Goal: Task Accomplishment & Management: Manage account settings

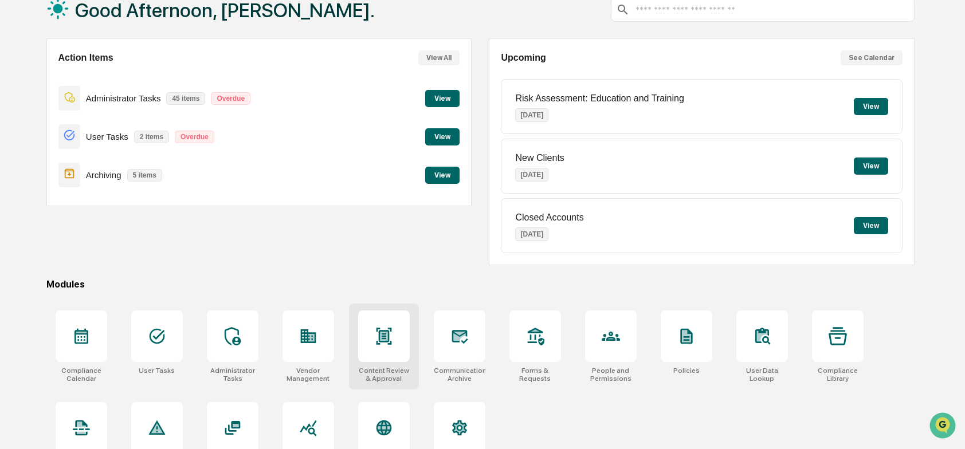
scroll to position [107, 0]
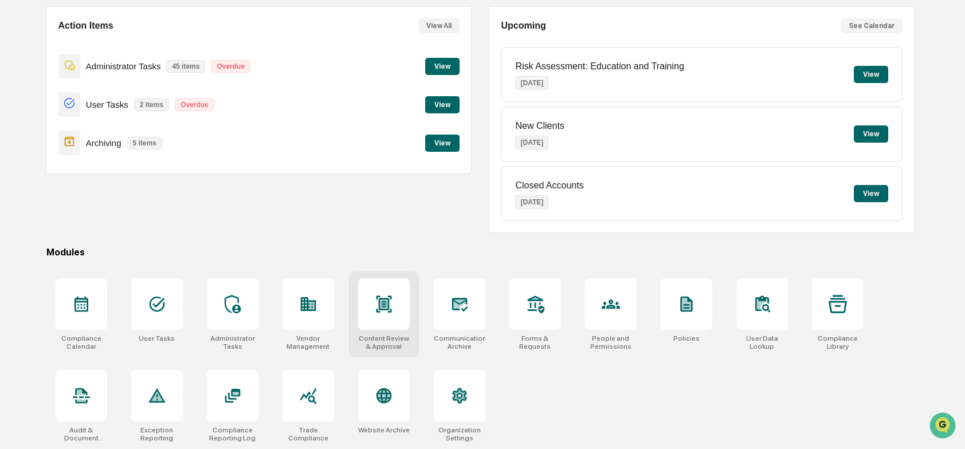
click at [387, 315] on div at bounding box center [384, 304] width 52 height 52
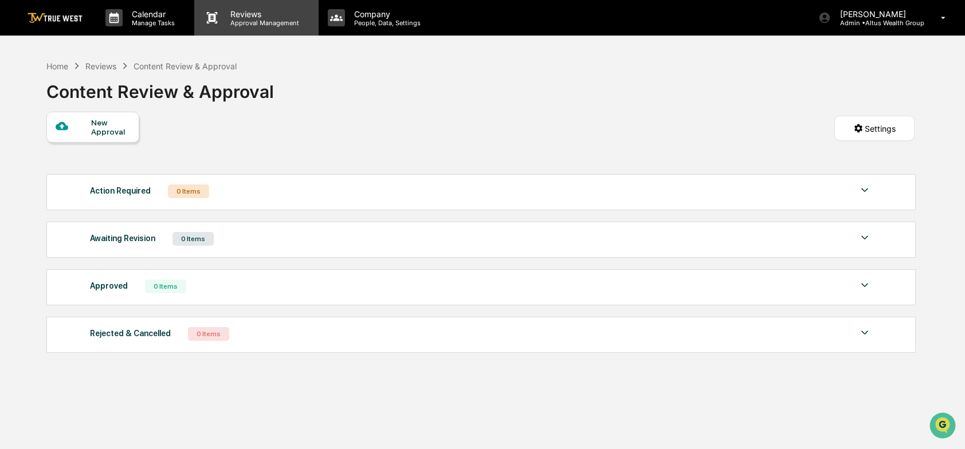
click at [251, 22] on p "Approval Management" at bounding box center [263, 23] width 84 height 8
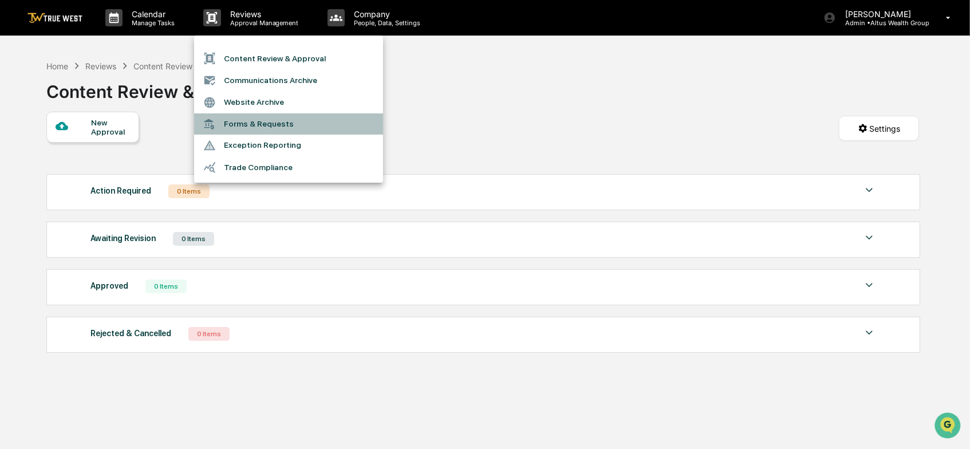
click at [236, 122] on li "Forms & Requests" at bounding box center [288, 123] width 189 height 21
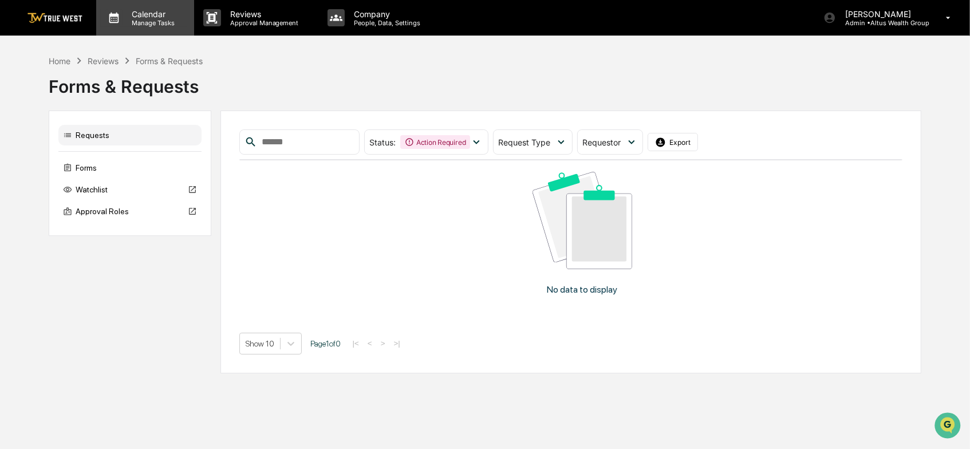
click at [147, 14] on p "Calendar" at bounding box center [152, 14] width 58 height 10
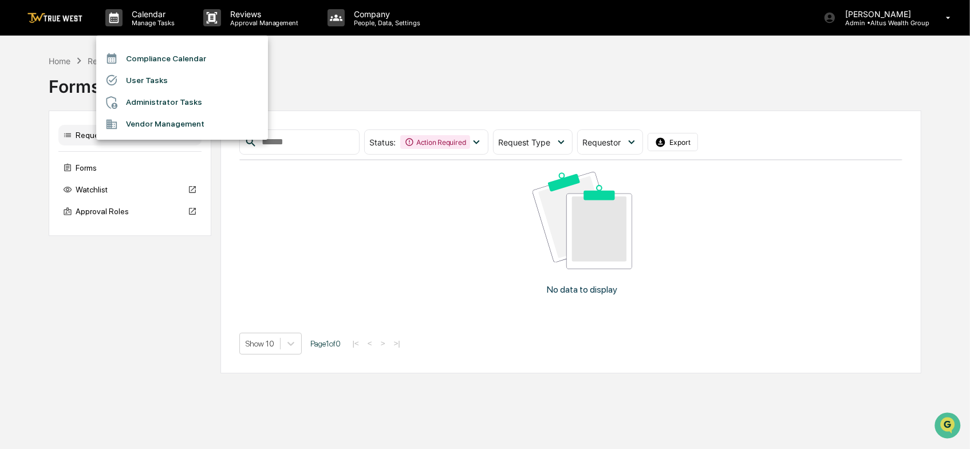
click at [137, 56] on li "Compliance Calendar" at bounding box center [182, 59] width 172 height 22
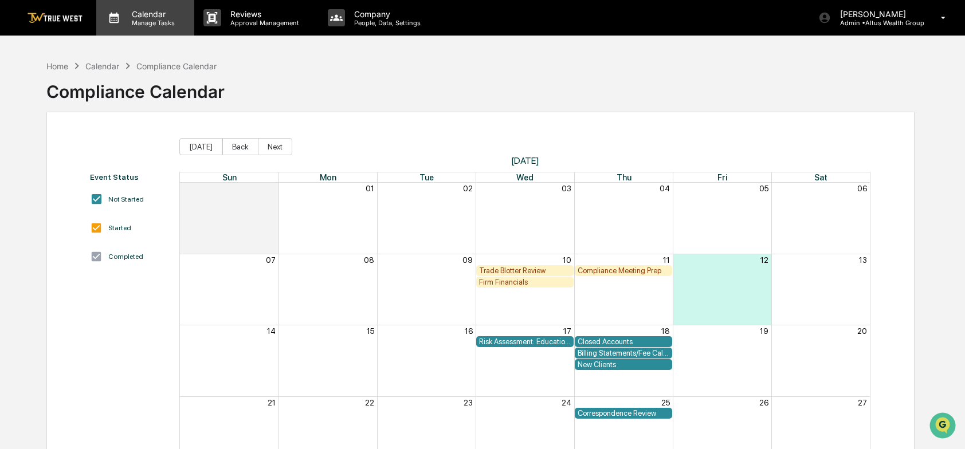
click at [155, 20] on p "Manage Tasks" at bounding box center [152, 23] width 58 height 8
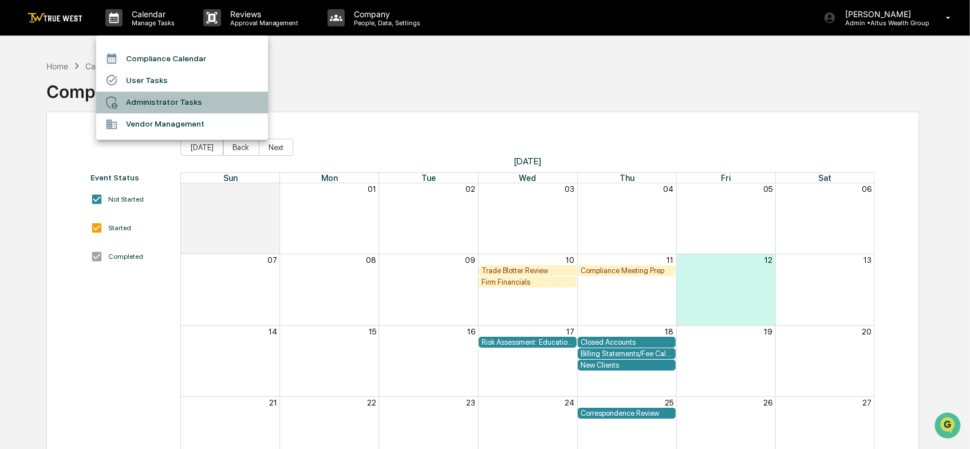
click at [141, 101] on li "Administrator Tasks" at bounding box center [182, 103] width 172 height 22
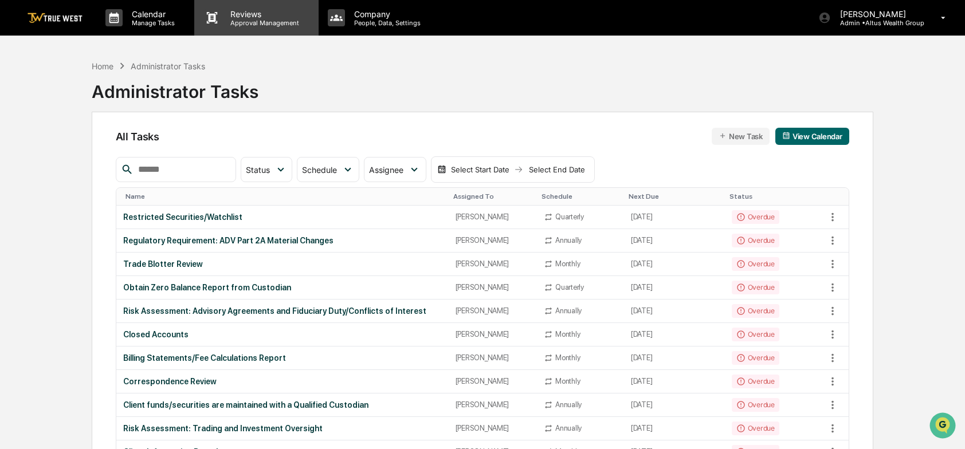
click at [246, 11] on p "Reviews" at bounding box center [263, 14] width 84 height 10
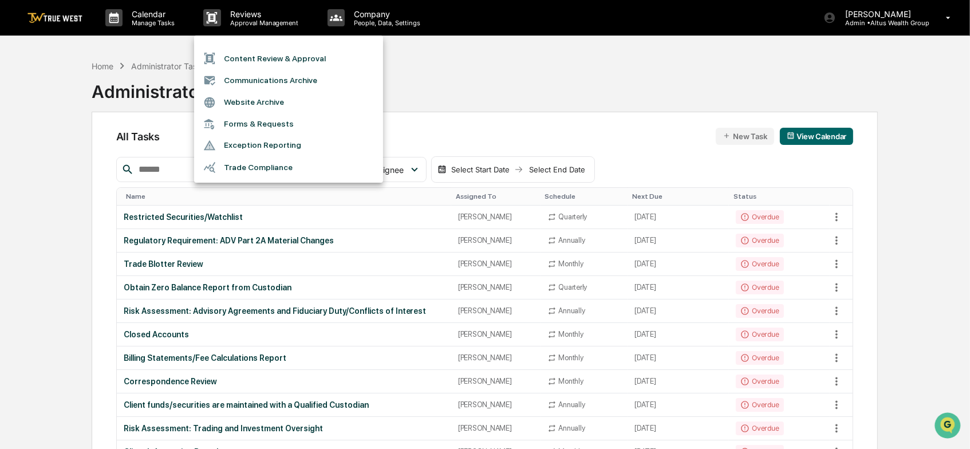
click at [255, 56] on li "Content Review & Approval" at bounding box center [288, 59] width 189 height 22
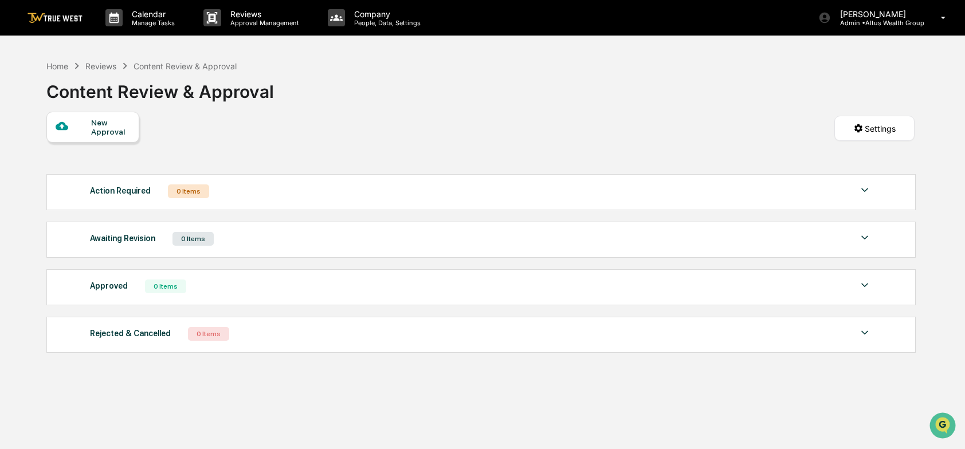
click at [864, 192] on img at bounding box center [865, 190] width 14 height 14
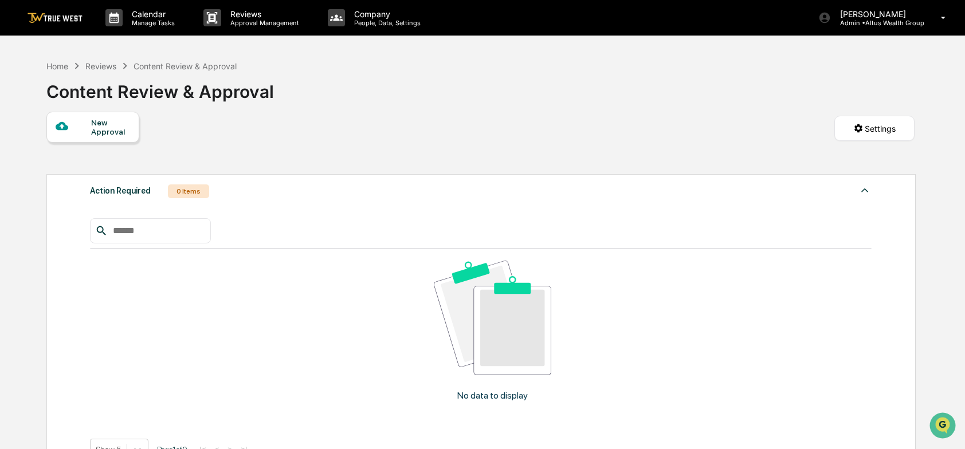
click at [864, 192] on img at bounding box center [865, 190] width 14 height 14
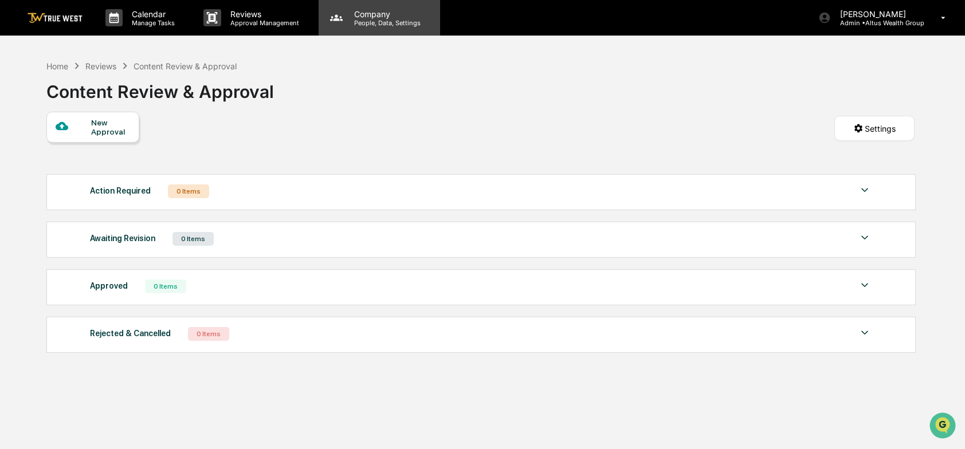
click at [363, 22] on p "People, Data, Settings" at bounding box center [385, 23] width 81 height 8
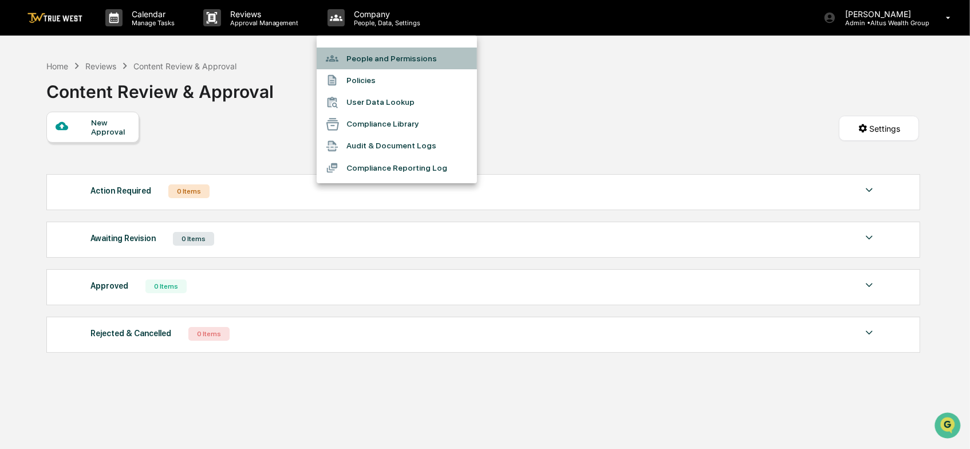
click at [352, 55] on li "People and Permissions" at bounding box center [397, 59] width 160 height 22
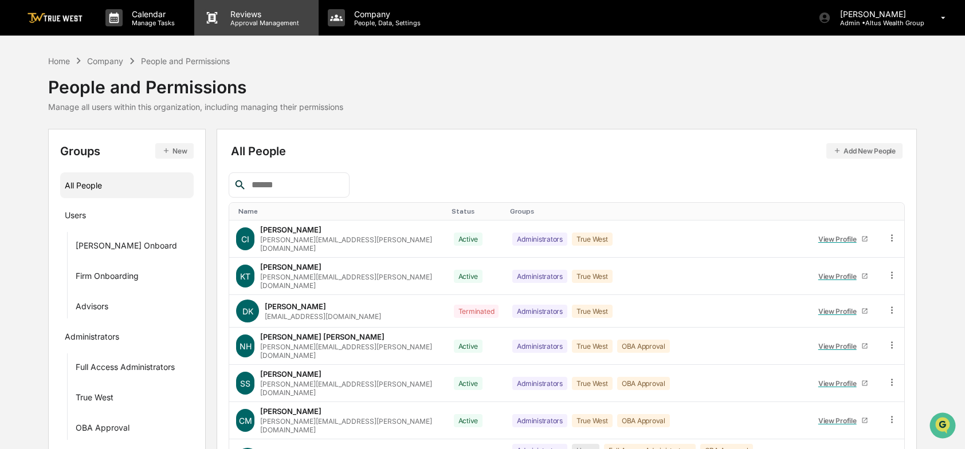
click at [266, 15] on p "Reviews" at bounding box center [263, 14] width 84 height 10
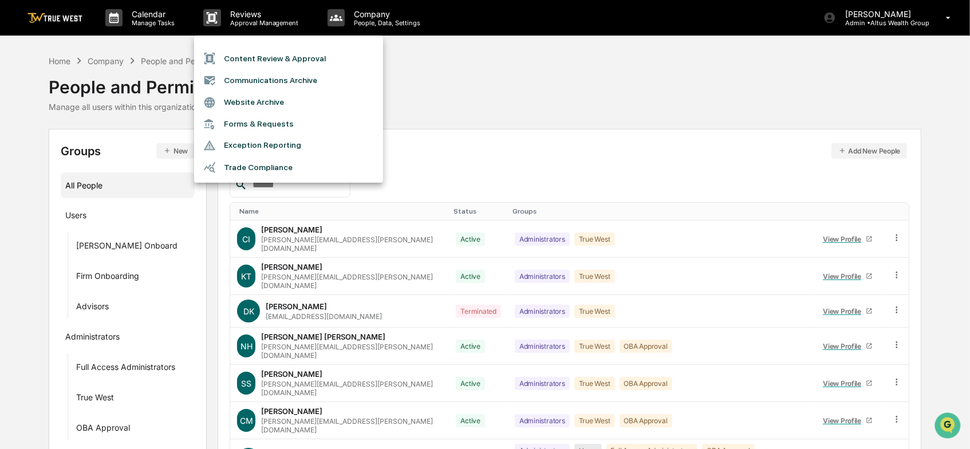
click at [245, 18] on div at bounding box center [485, 224] width 970 height 449
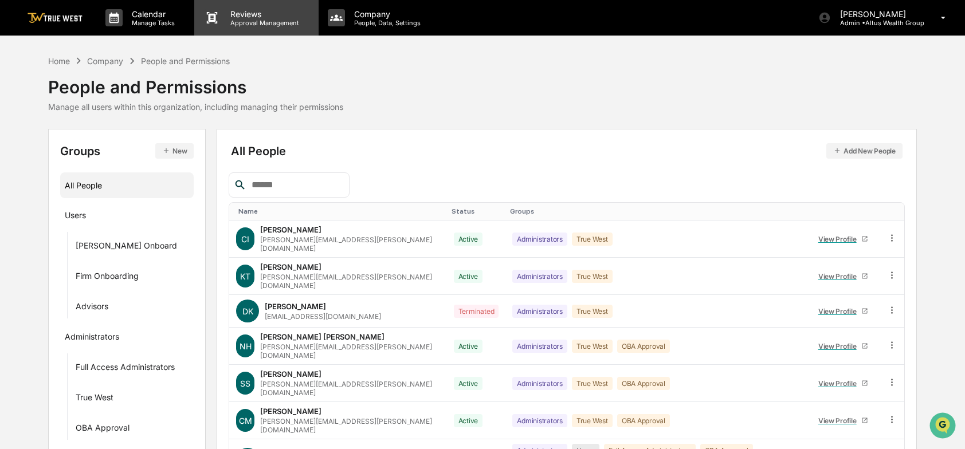
click at [251, 17] on p "Reviews" at bounding box center [263, 14] width 84 height 10
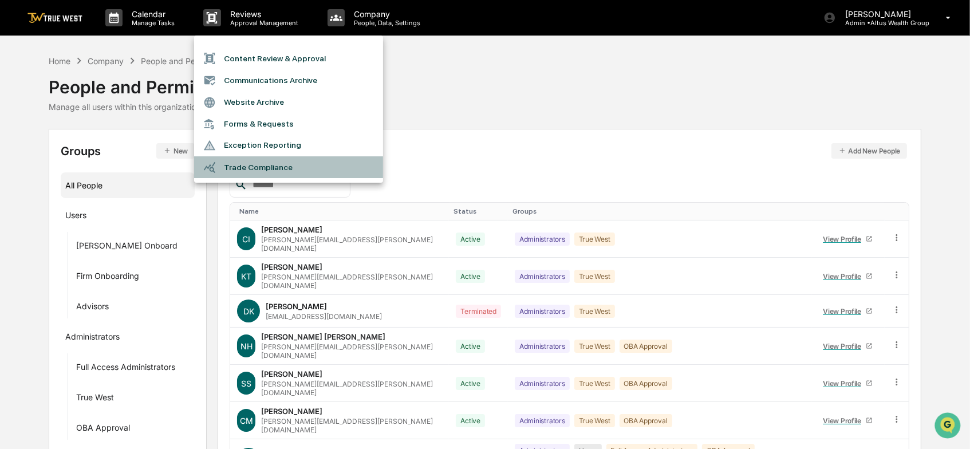
click at [243, 167] on li "Trade Compliance" at bounding box center [288, 167] width 189 height 22
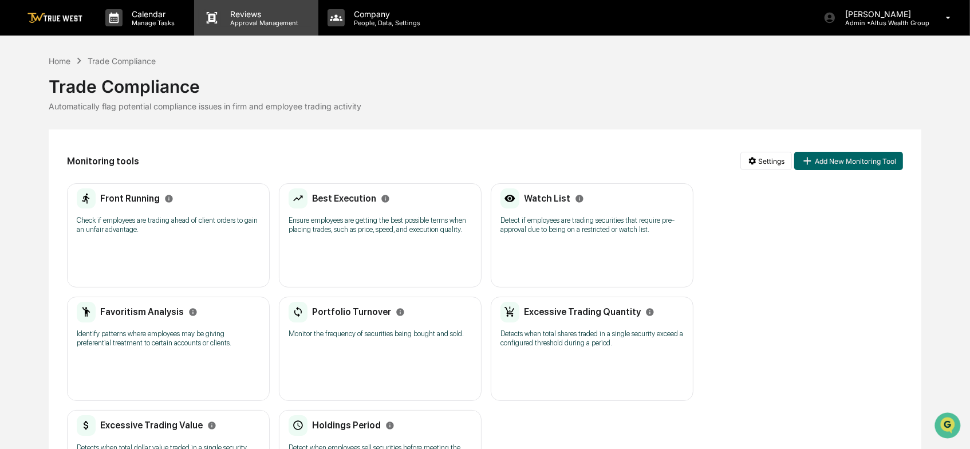
click at [231, 18] on p "Reviews" at bounding box center [263, 14] width 84 height 10
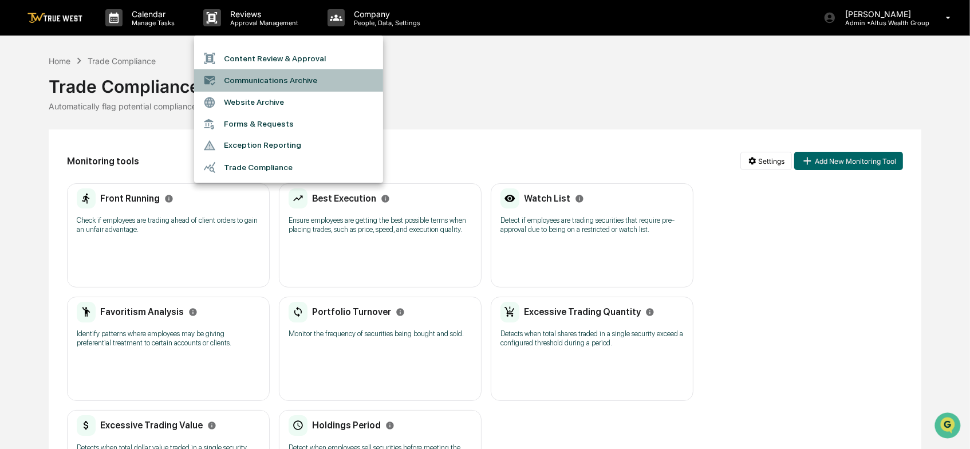
click at [240, 79] on li "Communications Archive" at bounding box center [288, 80] width 189 height 22
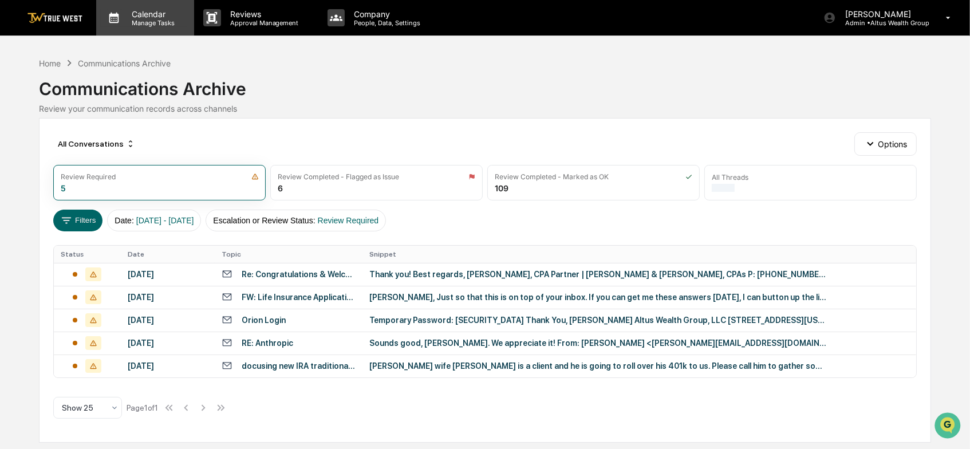
click at [148, 18] on p "Calendar" at bounding box center [152, 14] width 58 height 10
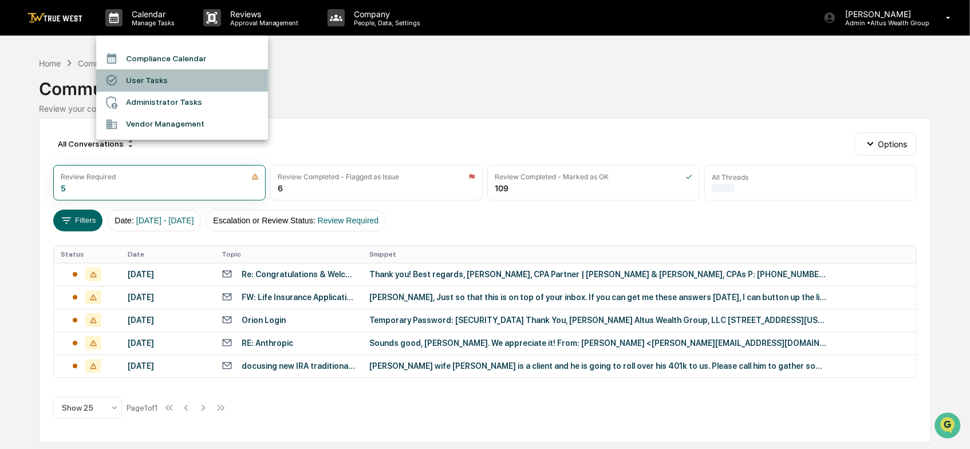
click at [154, 81] on li "User Tasks" at bounding box center [182, 80] width 172 height 22
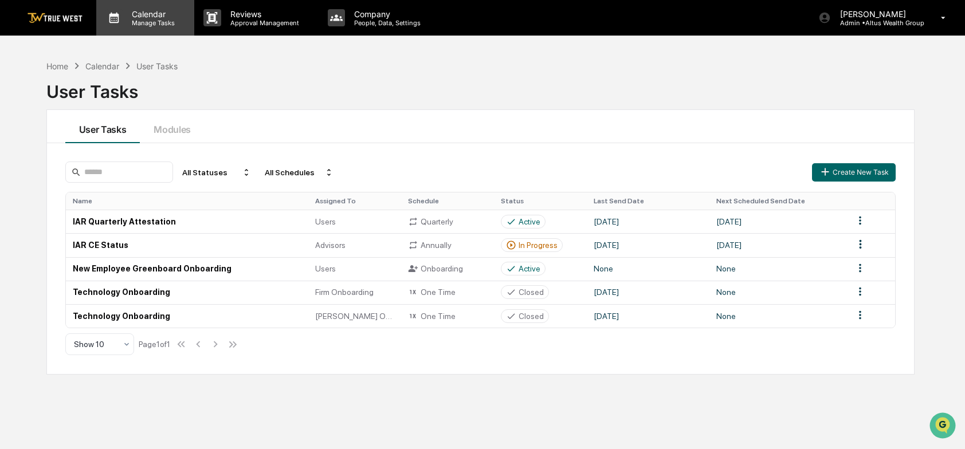
click at [156, 26] on p "Manage Tasks" at bounding box center [152, 23] width 58 height 8
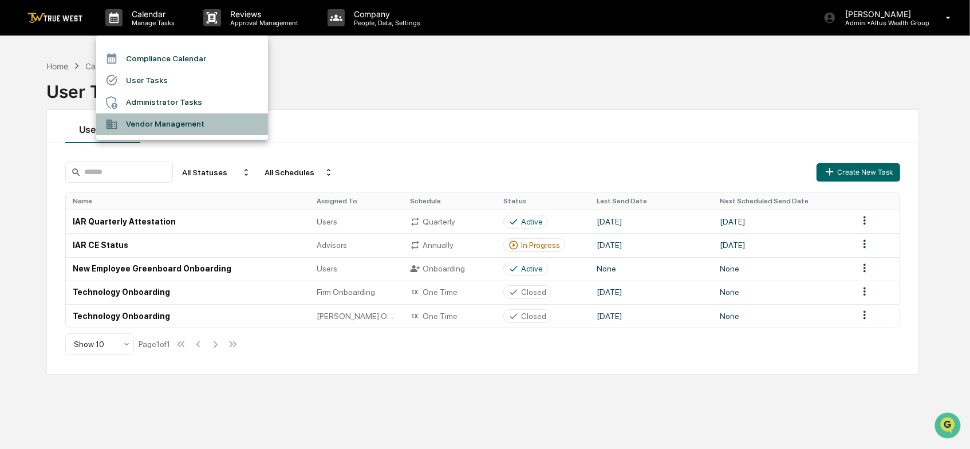
click at [147, 119] on li "Vendor Management" at bounding box center [182, 124] width 172 height 22
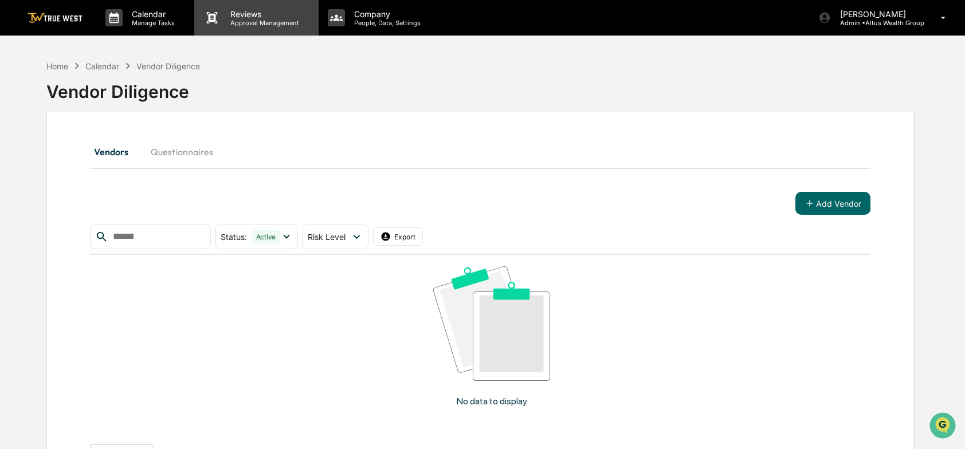
click at [238, 20] on p "Approval Management" at bounding box center [263, 23] width 84 height 8
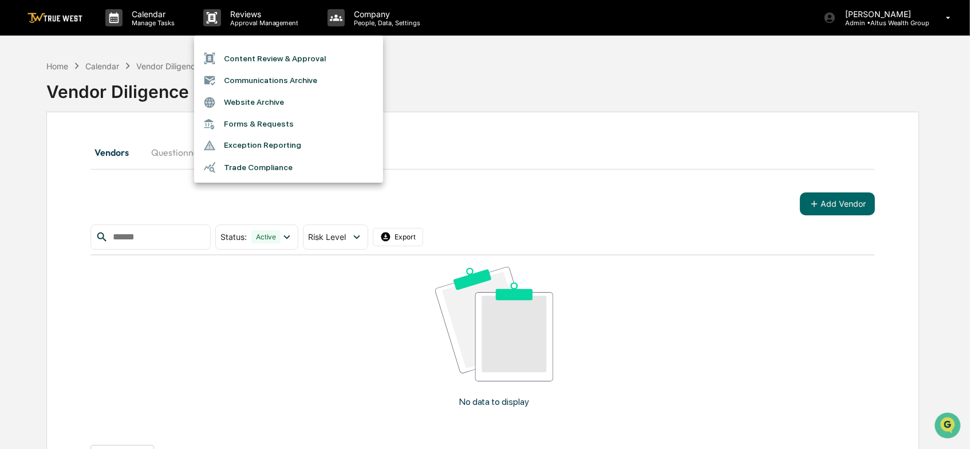
click at [249, 56] on li "Content Review & Approval" at bounding box center [288, 59] width 189 height 22
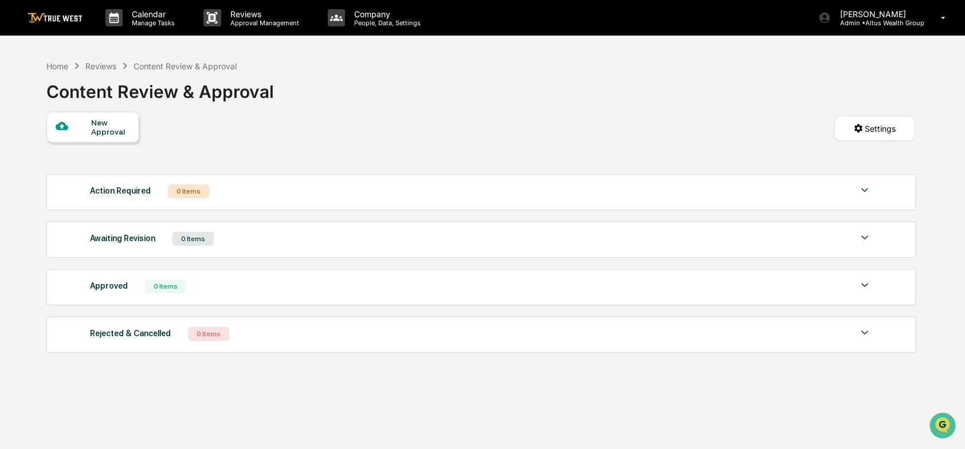
click at [113, 124] on div "New Approval" at bounding box center [110, 127] width 38 height 18
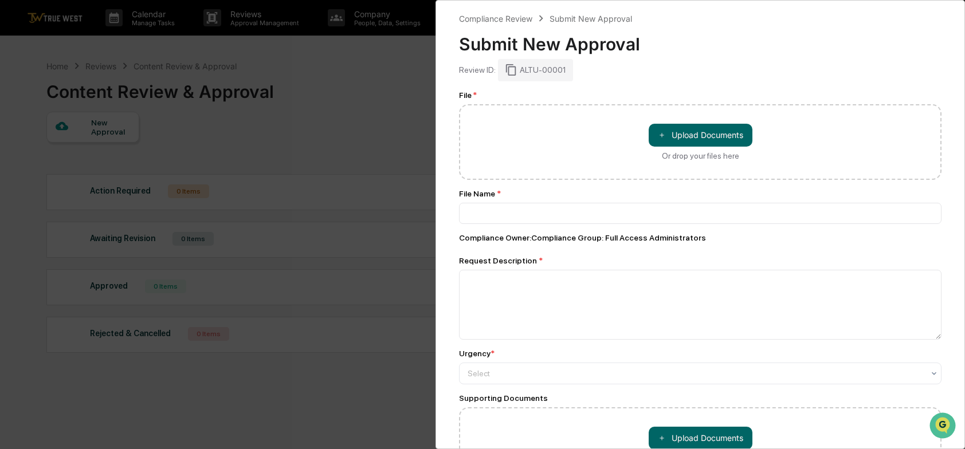
click at [289, 78] on div "Compliance Review Submit New Approval Submit New Approval Review ID: ALTU-00001…" at bounding box center [482, 224] width 965 height 449
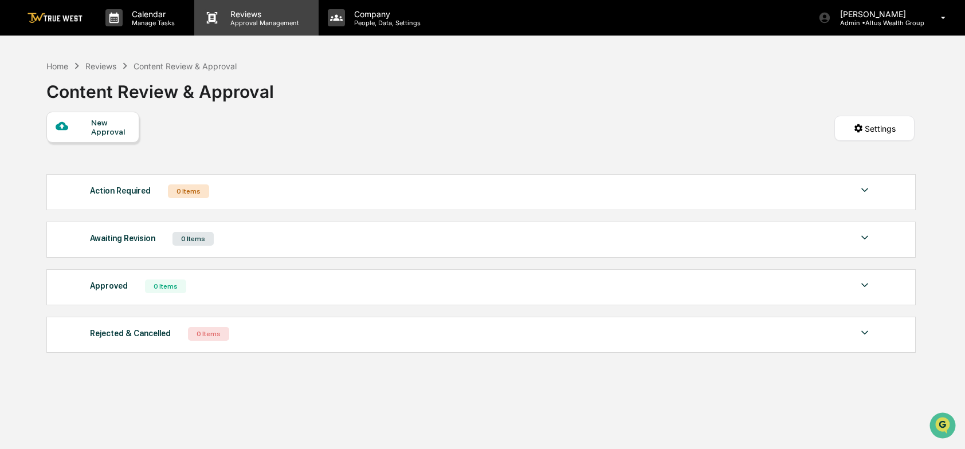
click at [262, 19] on p "Approval Management" at bounding box center [263, 23] width 84 height 8
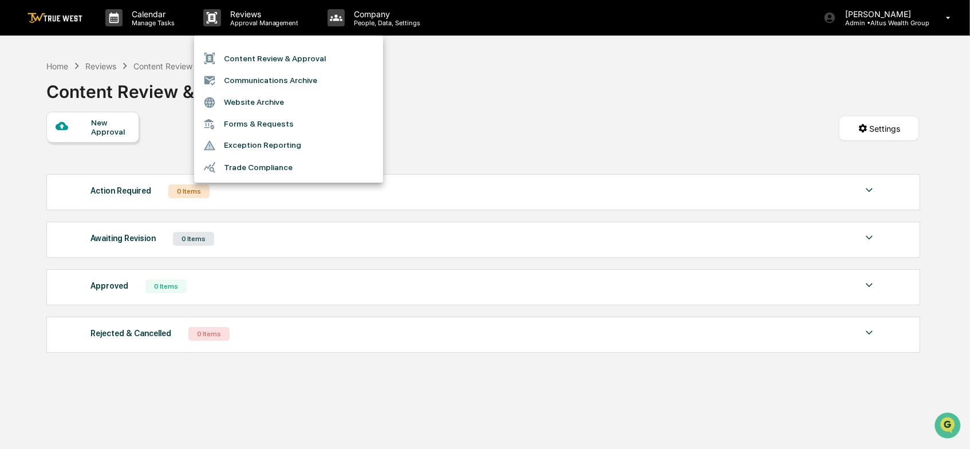
click at [253, 124] on li "Forms & Requests" at bounding box center [288, 123] width 189 height 21
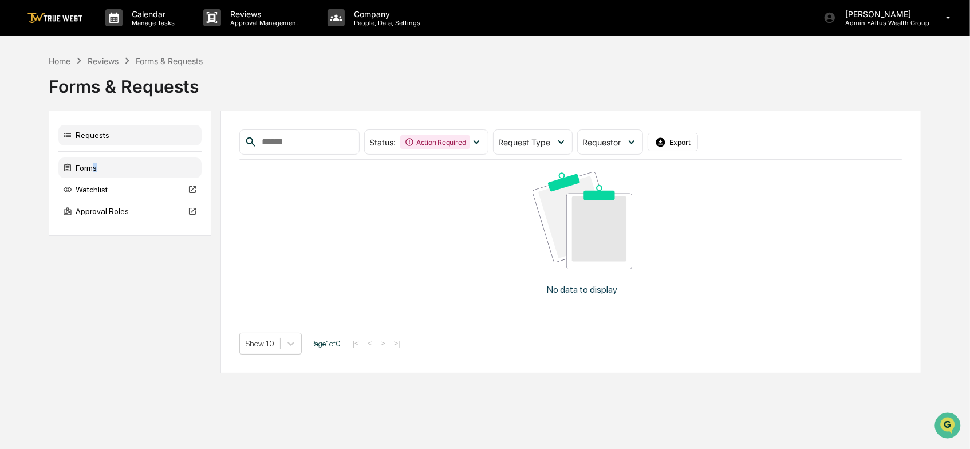
click at [96, 170] on div "Forms" at bounding box center [129, 168] width 143 height 21
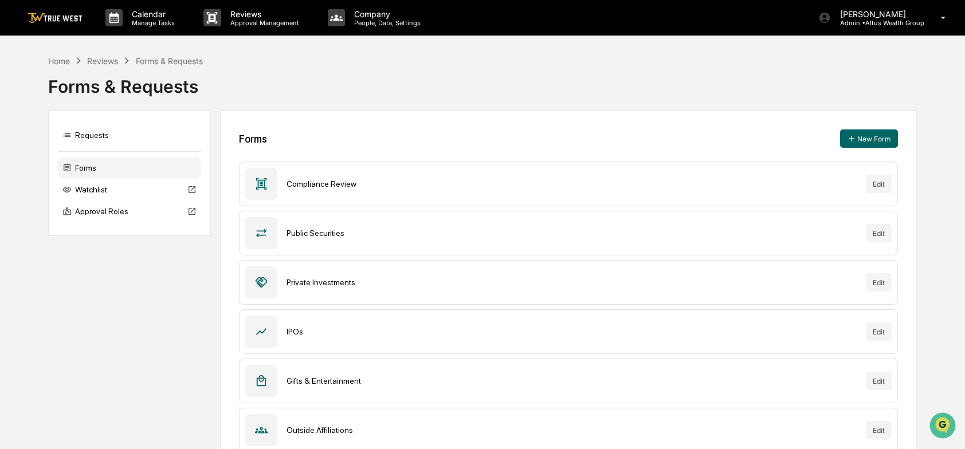
click at [863, 382] on div "Gifts & Entertainment Edit" at bounding box center [568, 381] width 659 height 45
click at [872, 377] on button "Edit" at bounding box center [879, 381] width 26 height 18
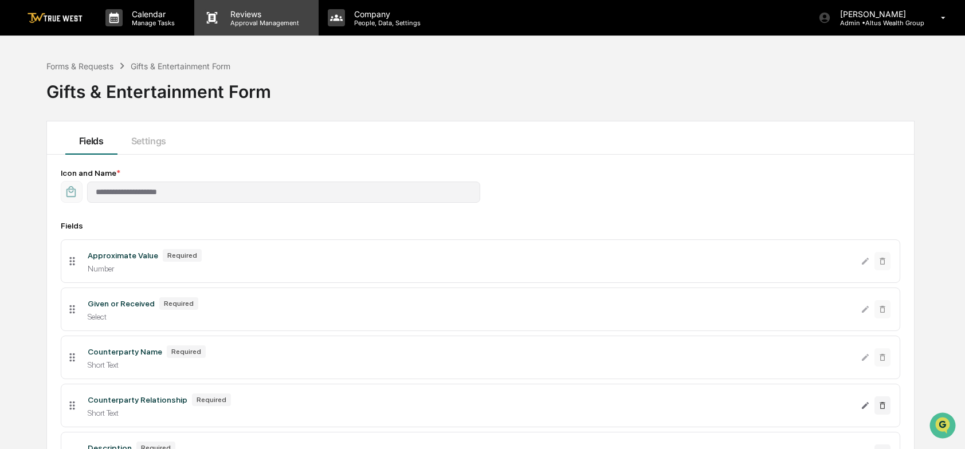
click at [258, 17] on div "Reviews Approval Management" at bounding box center [263, 18] width 84 height 18
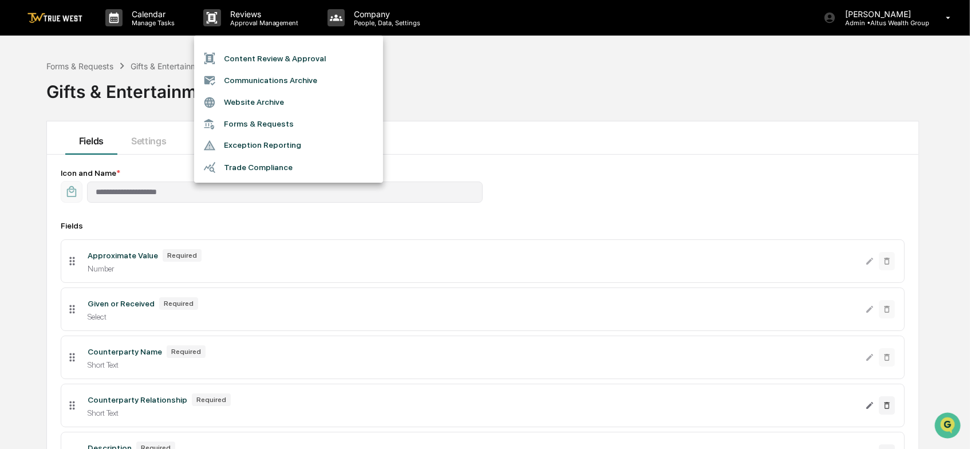
click at [250, 77] on li "Communications Archive" at bounding box center [288, 80] width 189 height 22
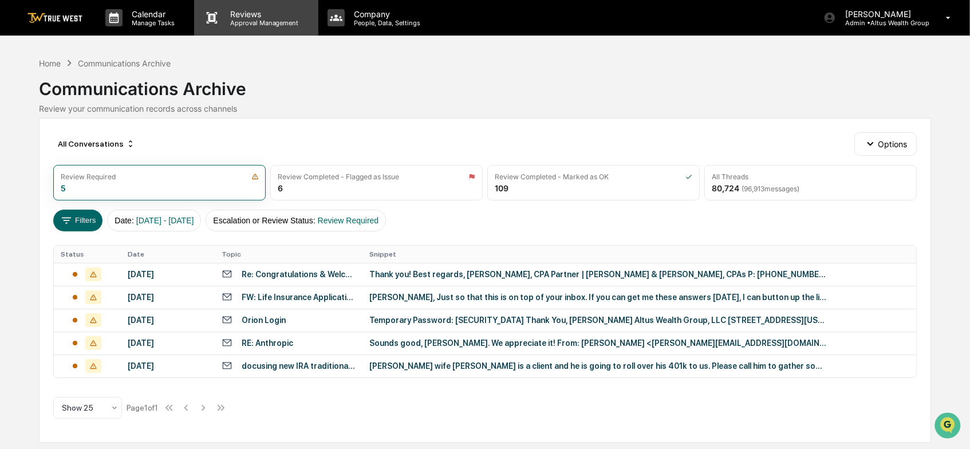
click at [258, 19] on p "Approval Management" at bounding box center [263, 23] width 84 height 8
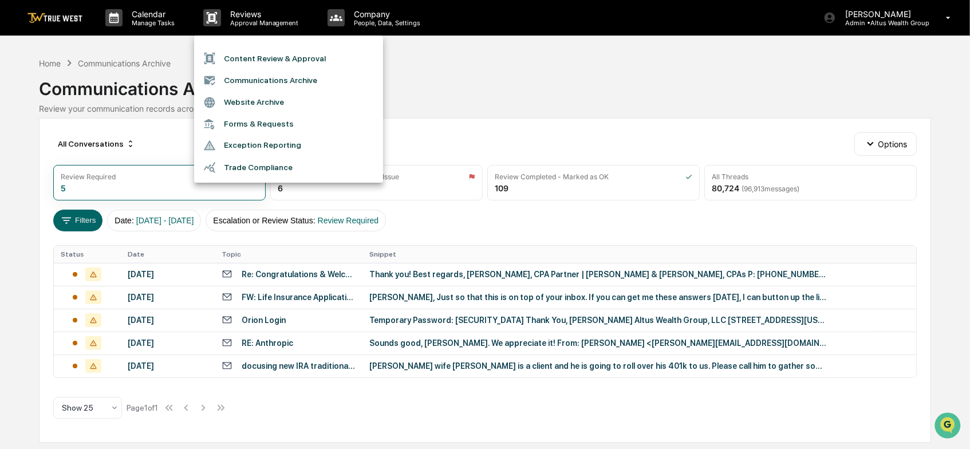
click at [241, 57] on li "Content Review & Approval" at bounding box center [288, 59] width 189 height 22
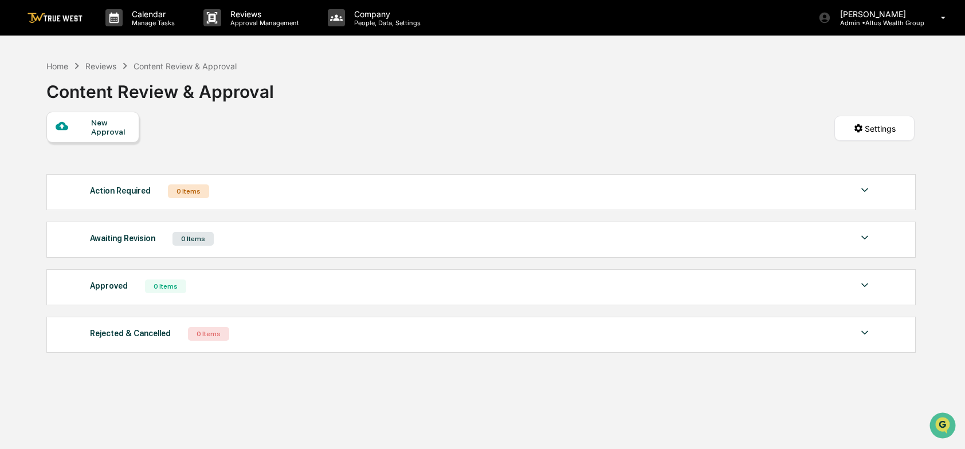
click at [112, 120] on div "New Approval" at bounding box center [110, 127] width 38 height 18
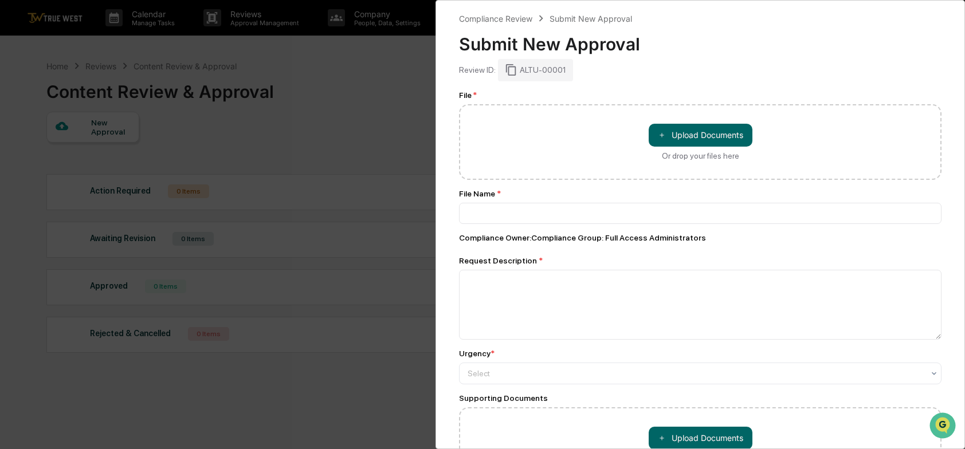
click at [374, 117] on div "Compliance Review Submit New Approval Submit New Approval Review ID: ALTU-00001…" at bounding box center [482, 224] width 965 height 449
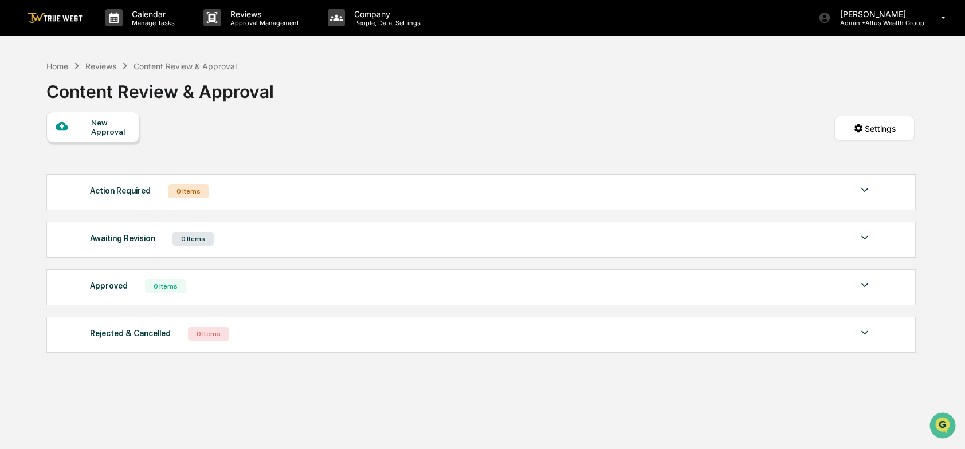
click at [864, 193] on img at bounding box center [865, 190] width 14 height 14
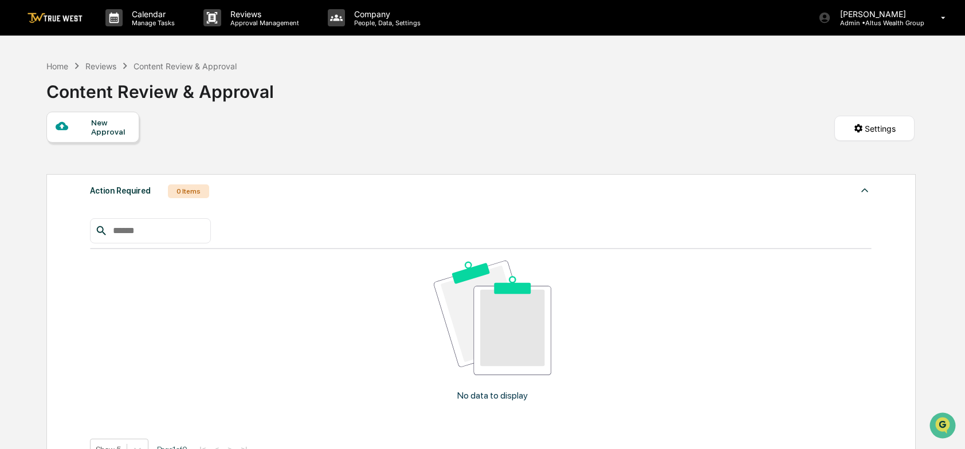
click at [864, 193] on img at bounding box center [865, 190] width 14 height 14
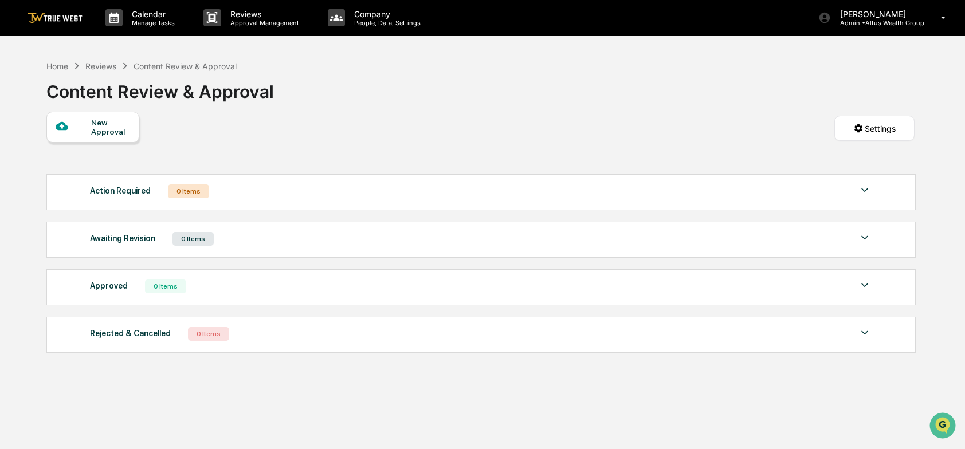
click at [863, 235] on img at bounding box center [865, 238] width 14 height 14
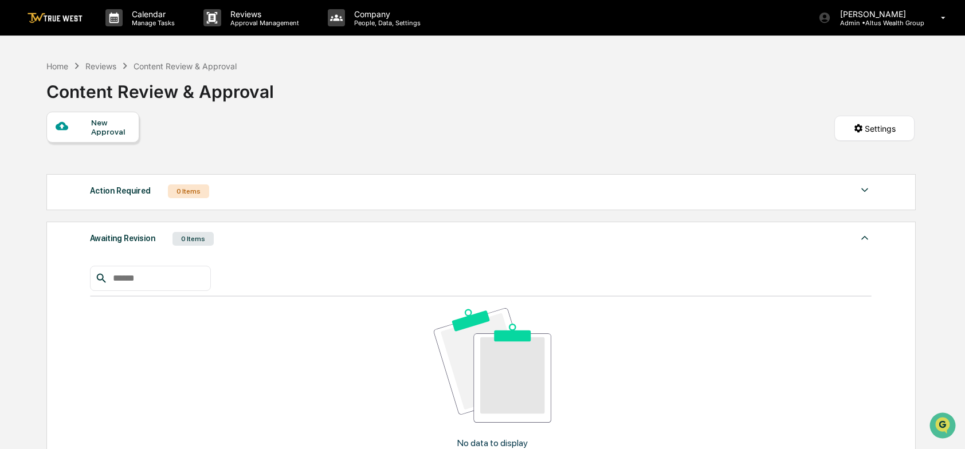
click at [862, 235] on img at bounding box center [865, 238] width 14 height 14
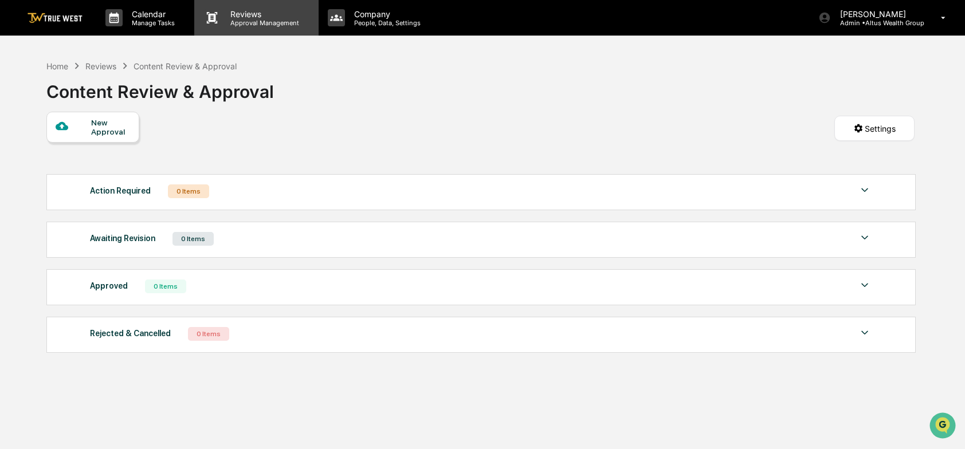
click at [248, 25] on p "Approval Management" at bounding box center [263, 23] width 84 height 8
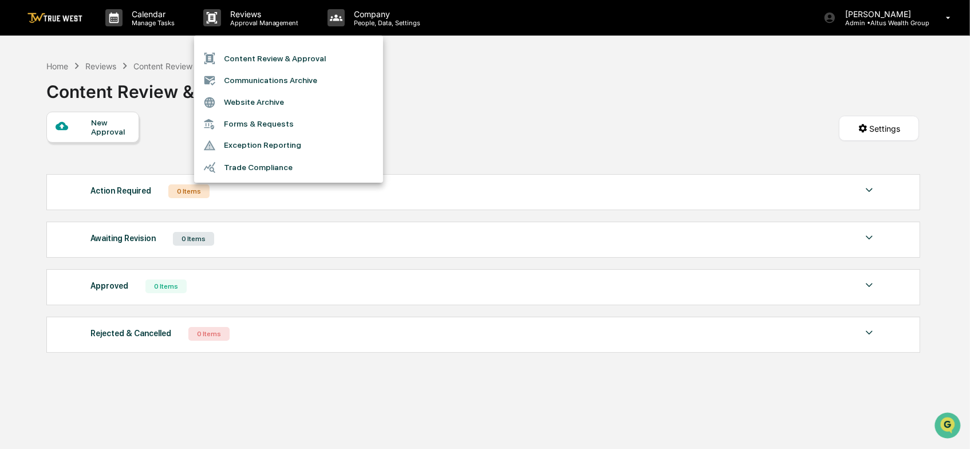
click at [895, 7] on div at bounding box center [485, 224] width 970 height 449
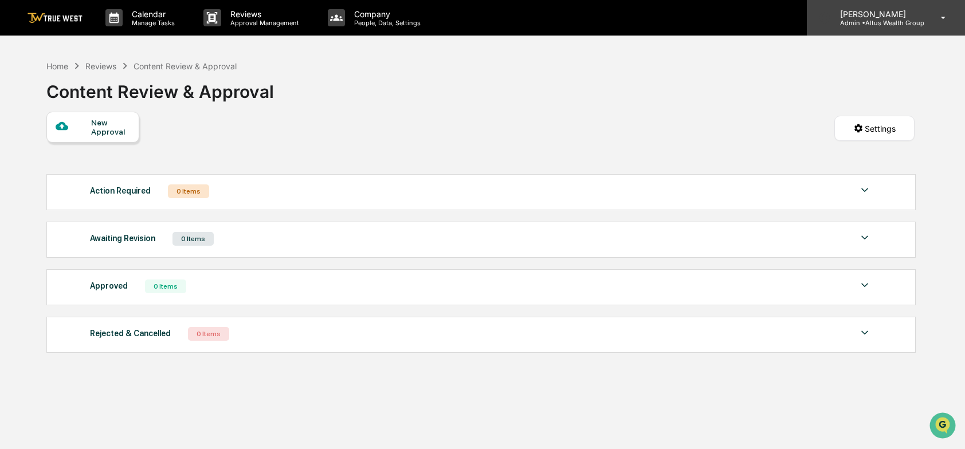
click at [948, 16] on icon at bounding box center [943, 18] width 20 height 11
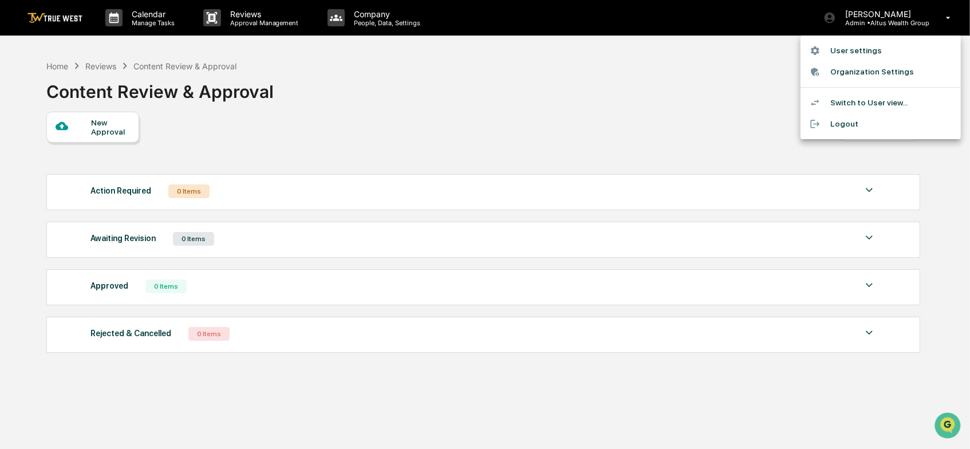
click at [681, 88] on div at bounding box center [485, 224] width 970 height 449
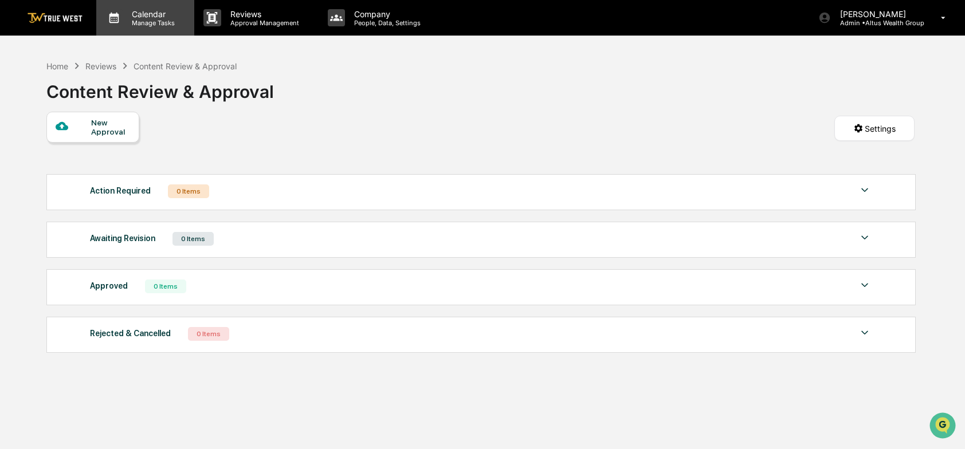
click at [138, 12] on p "Calendar" at bounding box center [152, 14] width 58 height 10
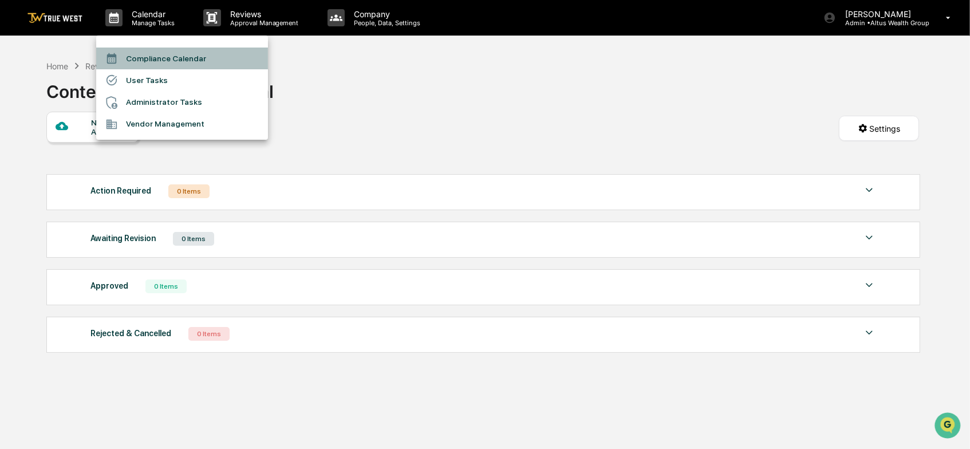
click at [151, 54] on li "Compliance Calendar" at bounding box center [182, 59] width 172 height 22
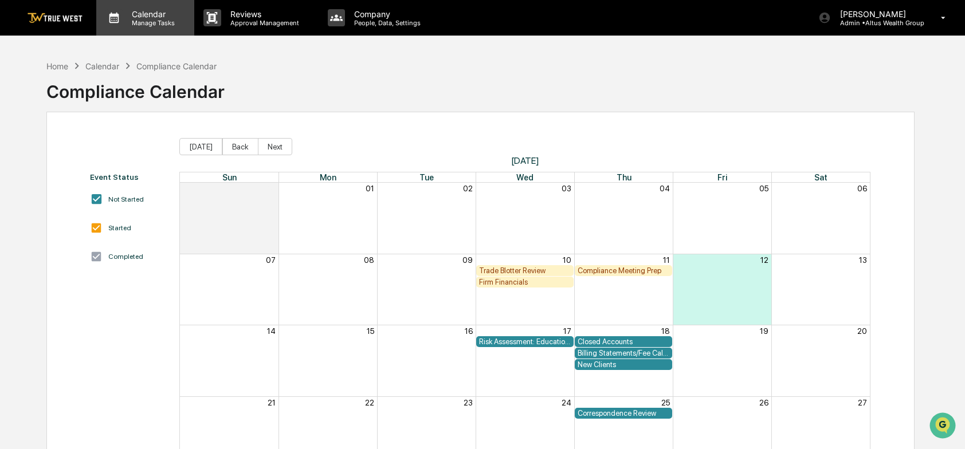
click at [155, 18] on p "Calendar" at bounding box center [152, 14] width 58 height 10
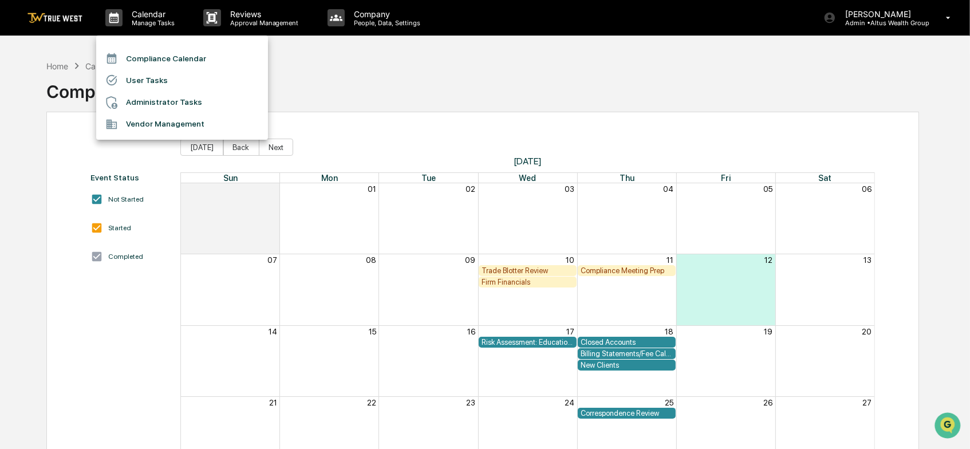
click at [143, 101] on li "Administrator Tasks" at bounding box center [182, 103] width 172 height 22
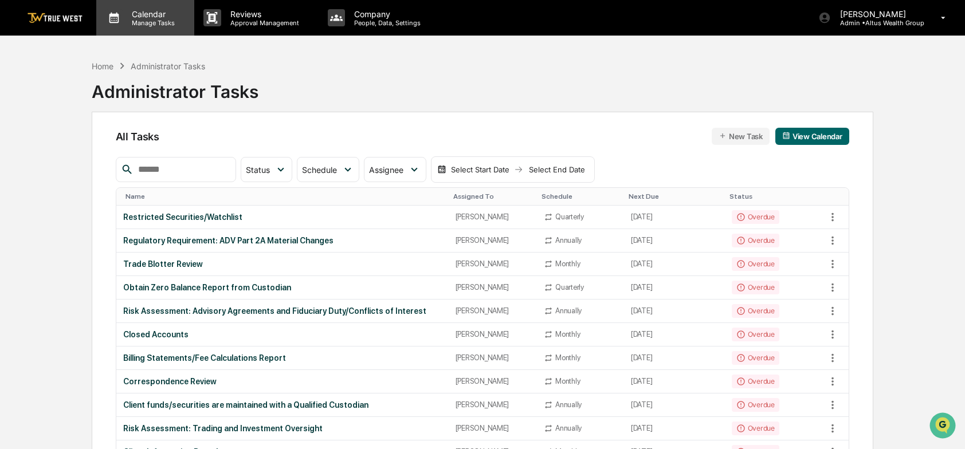
click at [157, 25] on p "Manage Tasks" at bounding box center [152, 23] width 58 height 8
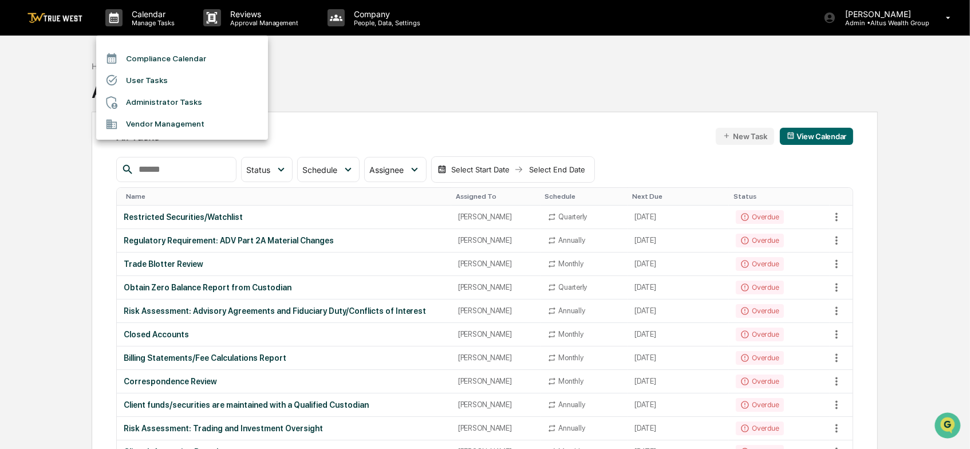
click at [231, 12] on div at bounding box center [485, 224] width 970 height 449
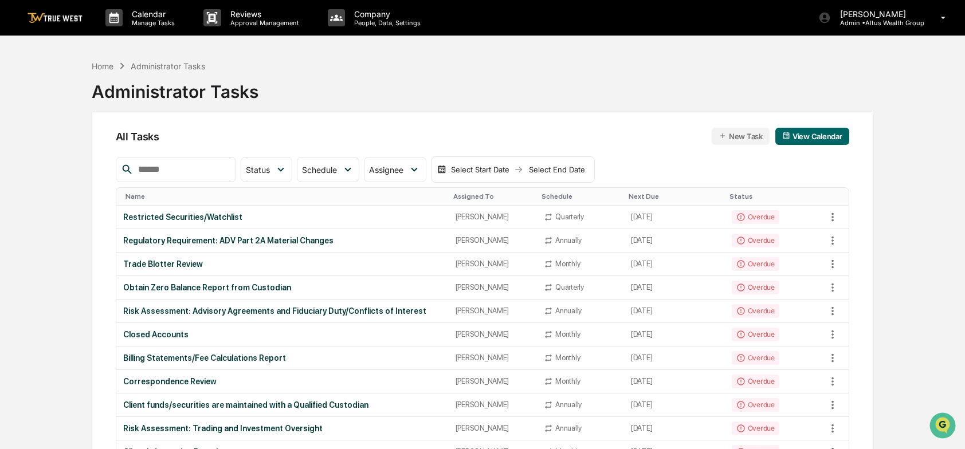
click at [66, 18] on img at bounding box center [54, 18] width 55 height 11
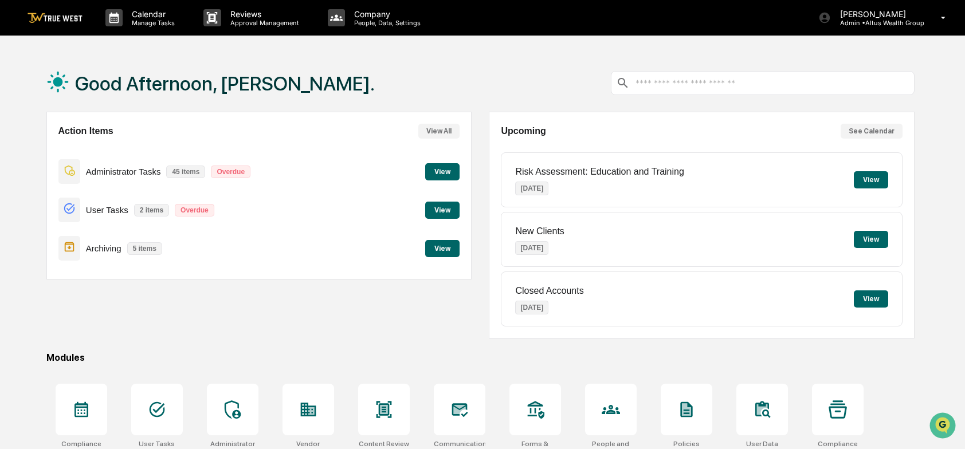
scroll to position [107, 0]
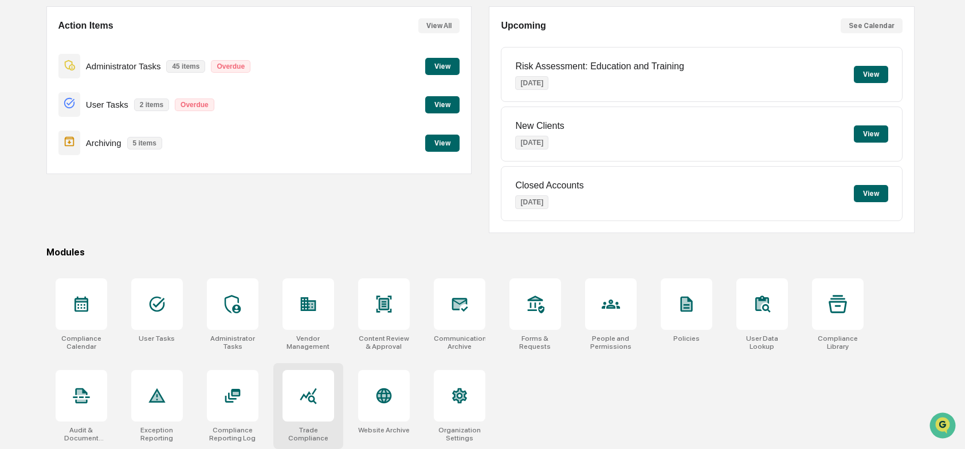
click at [308, 392] on icon at bounding box center [308, 396] width 17 height 16
click at [621, 312] on div at bounding box center [611, 304] width 52 height 52
click at [445, 68] on button "View" at bounding box center [442, 66] width 34 height 17
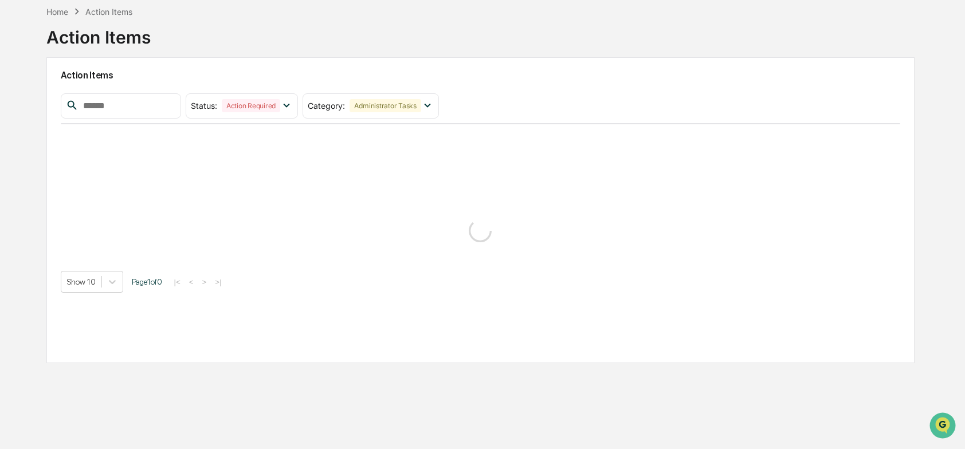
scroll to position [54, 0]
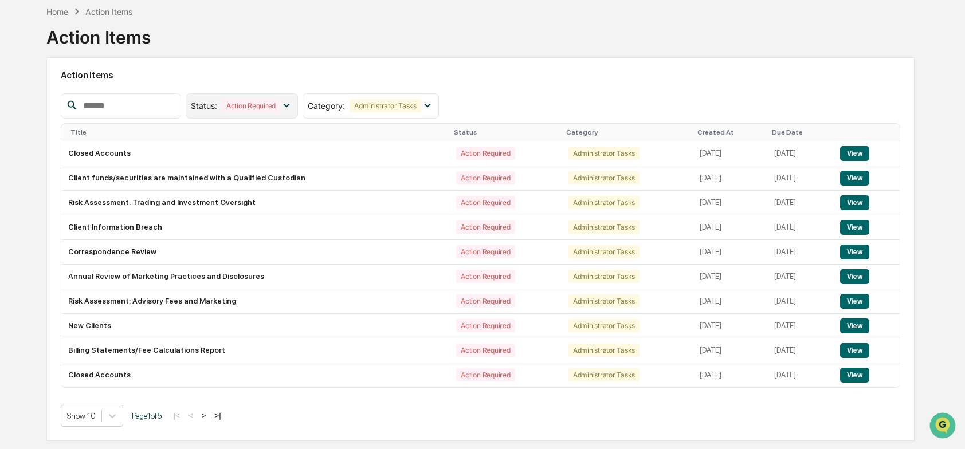
click at [293, 101] on icon at bounding box center [286, 105] width 13 height 13
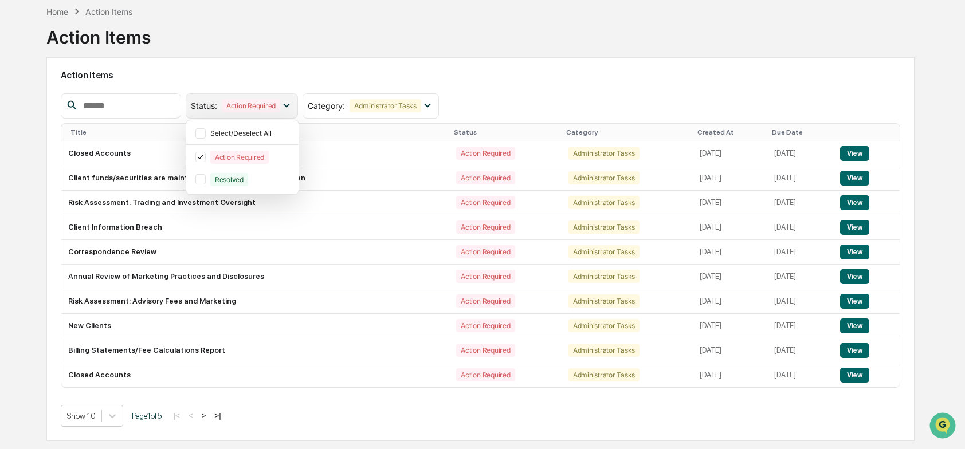
click at [293, 101] on icon at bounding box center [286, 105] width 13 height 13
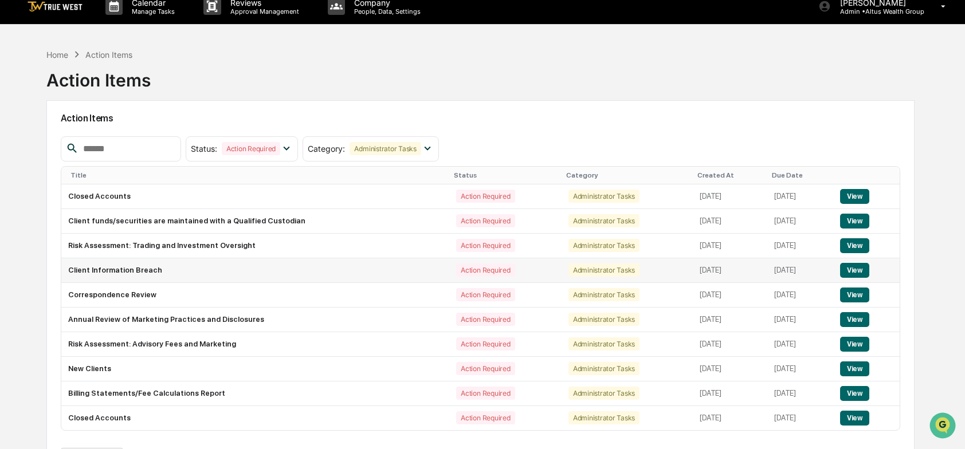
scroll to position [0, 0]
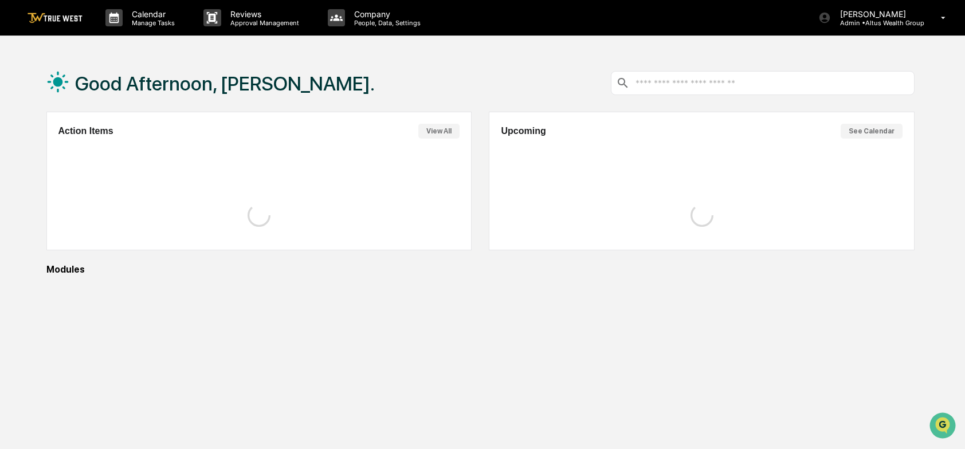
scroll to position [54, 0]
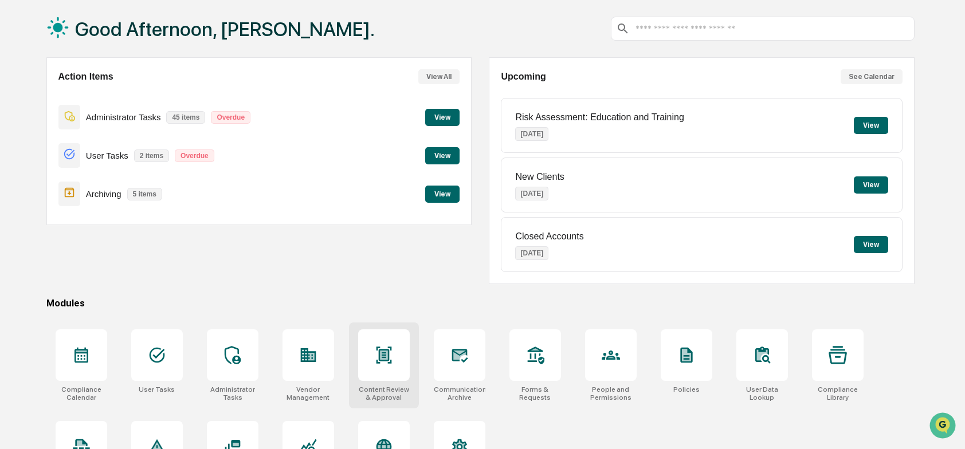
click at [380, 358] on icon at bounding box center [383, 355] width 7 height 9
click at [460, 357] on icon at bounding box center [459, 355] width 18 height 18
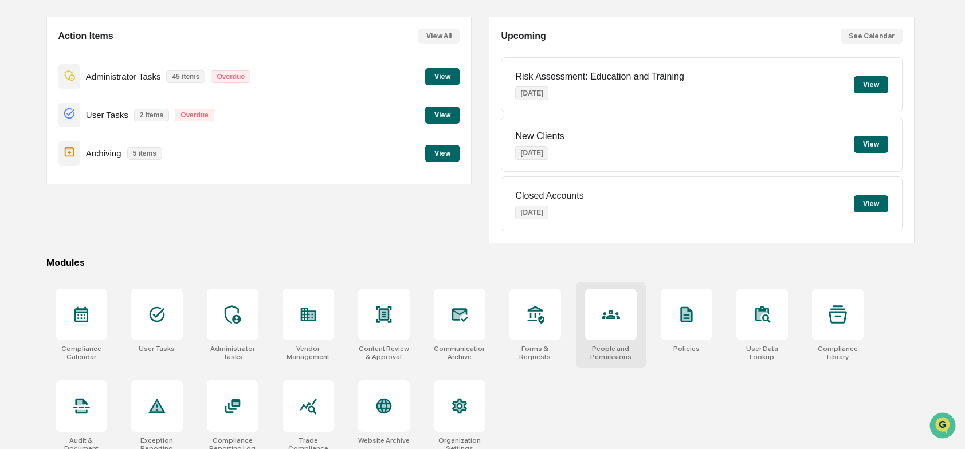
scroll to position [107, 0]
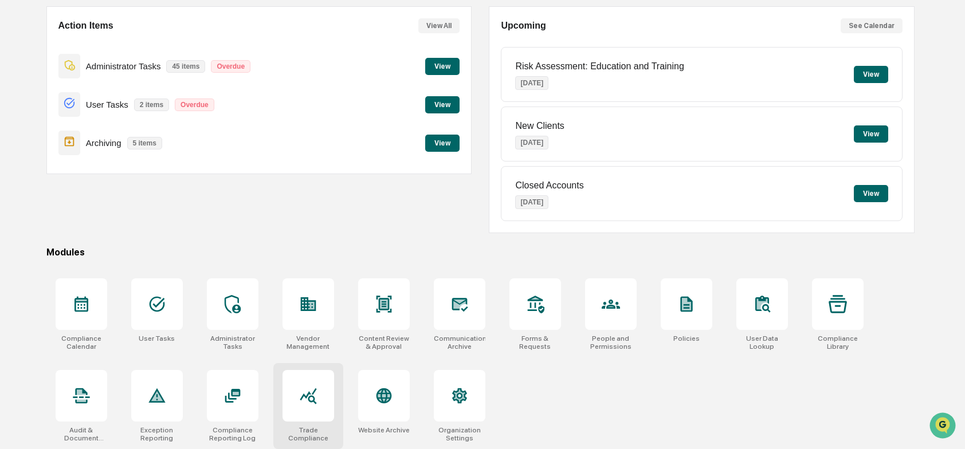
click at [312, 394] on icon at bounding box center [308, 396] width 18 height 18
click at [219, 309] on div at bounding box center [233, 304] width 52 height 52
click at [616, 309] on icon at bounding box center [611, 304] width 18 height 18
click at [535, 297] on icon at bounding box center [534, 298] width 9 height 2
click at [537, 307] on icon at bounding box center [535, 304] width 18 height 18
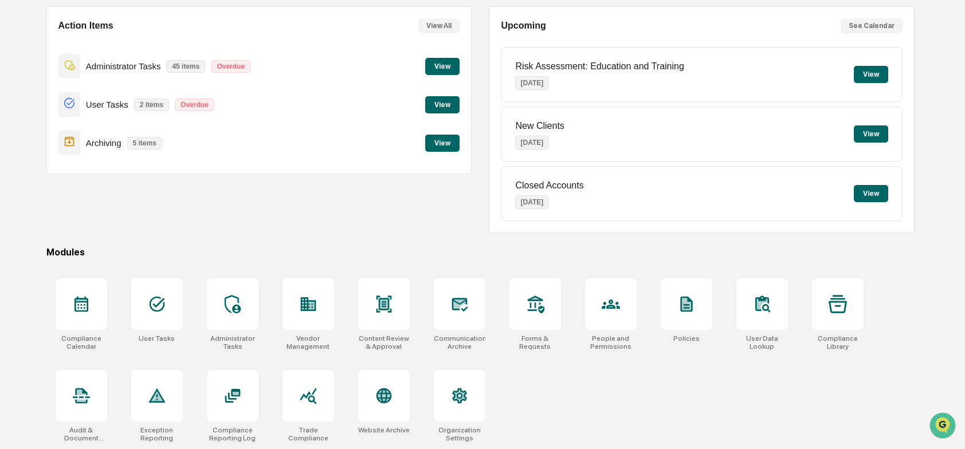
click at [441, 102] on button "View" at bounding box center [442, 104] width 34 height 17
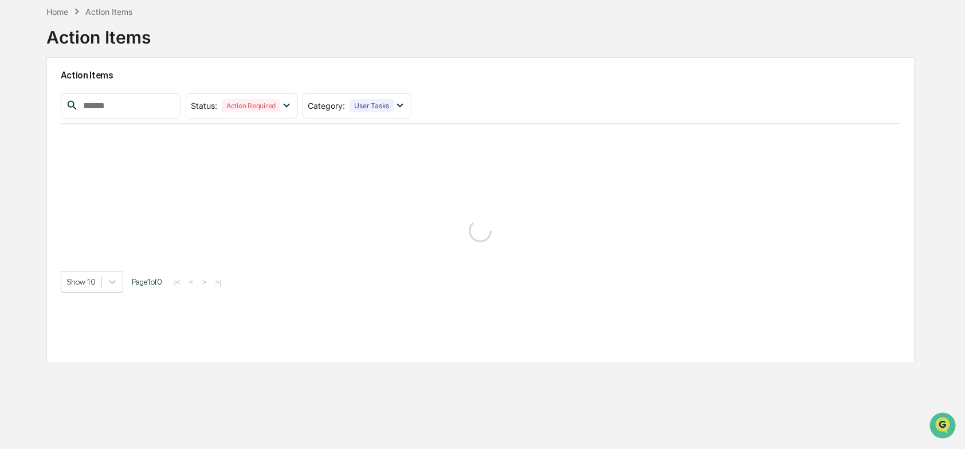
scroll to position [54, 0]
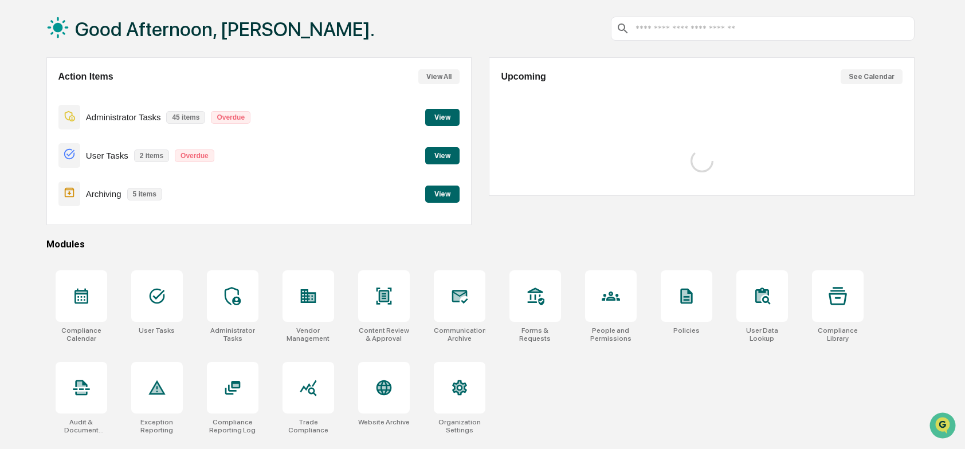
scroll to position [107, 0]
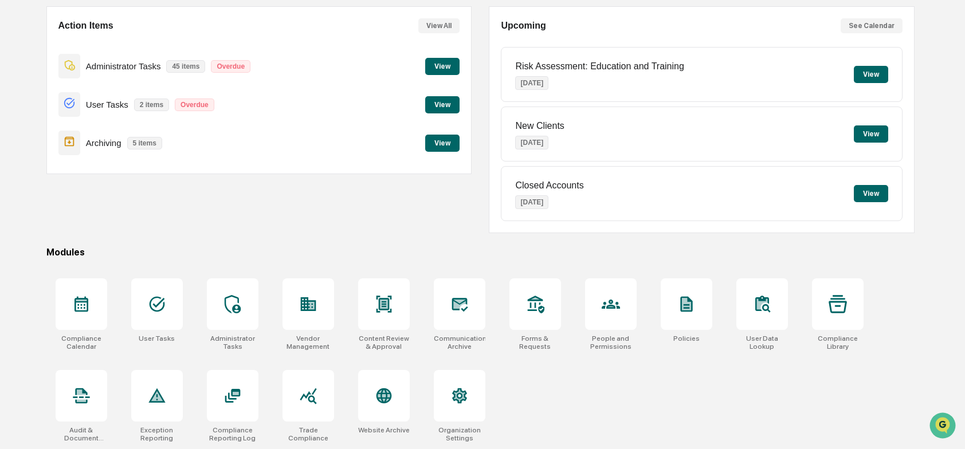
click at [445, 64] on button "View" at bounding box center [442, 66] width 34 height 17
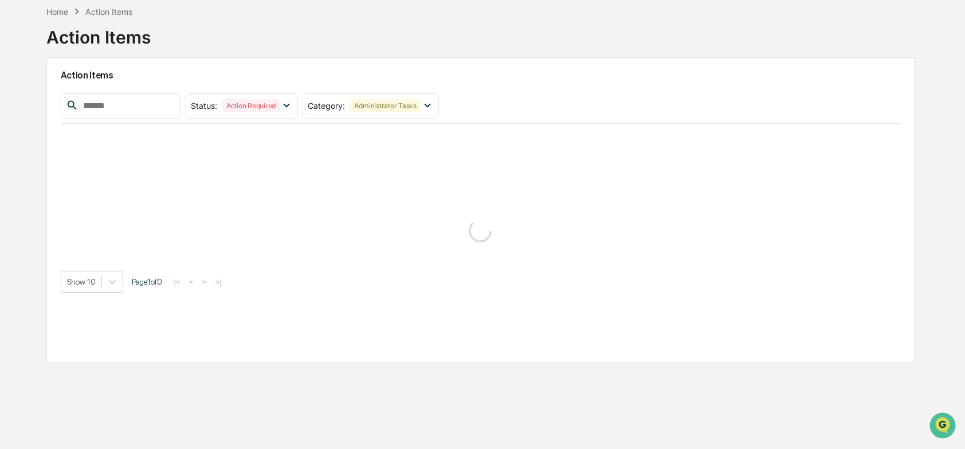
scroll to position [54, 0]
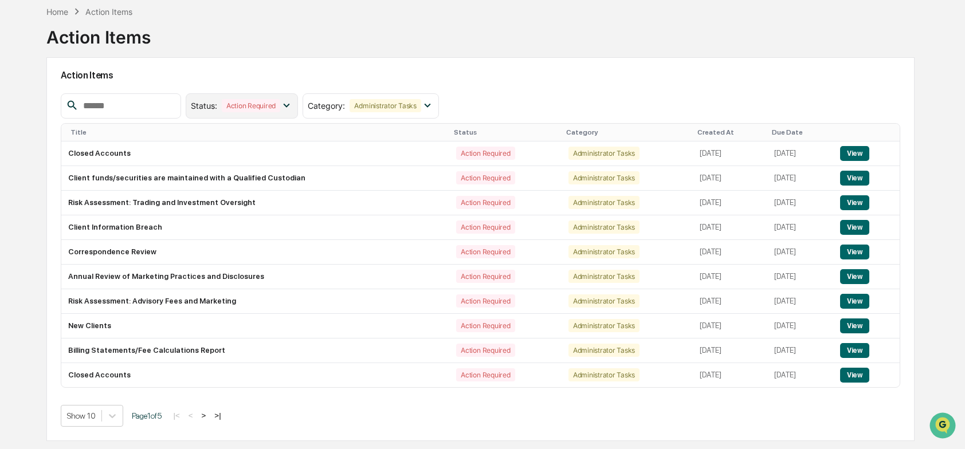
click at [293, 102] on icon at bounding box center [286, 105] width 13 height 13
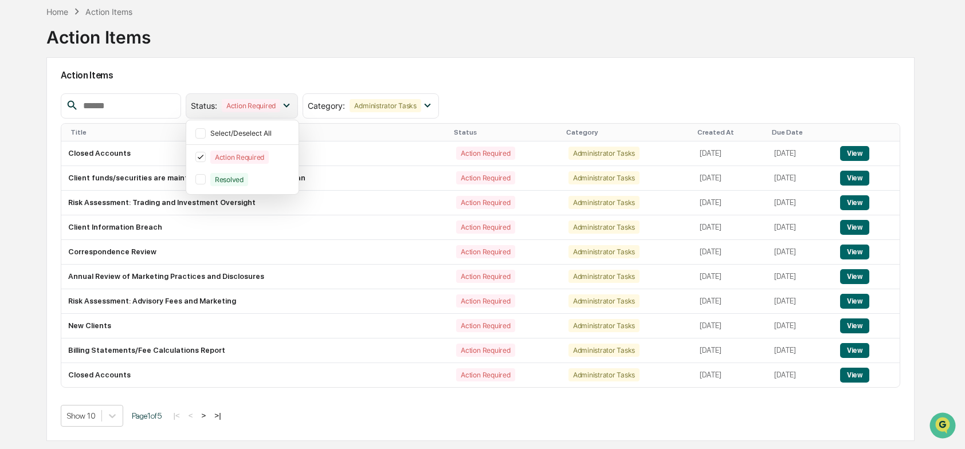
click at [293, 101] on icon at bounding box center [286, 105] width 13 height 13
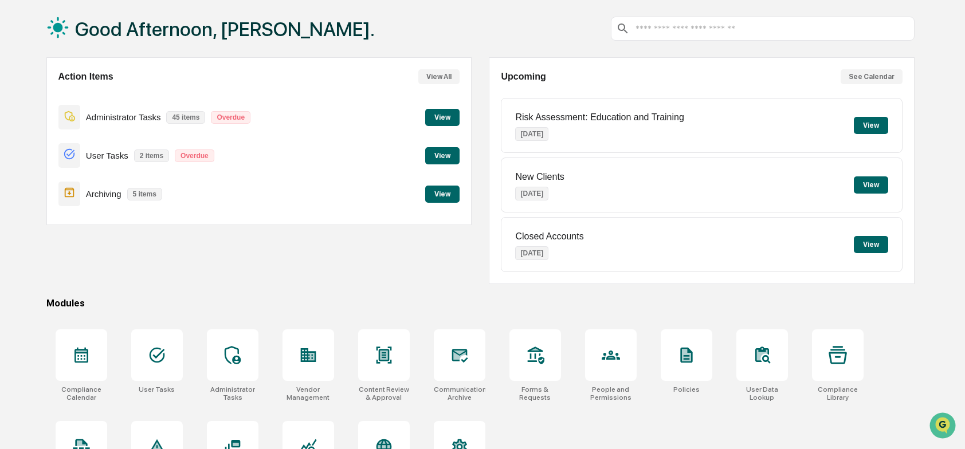
scroll to position [107, 0]
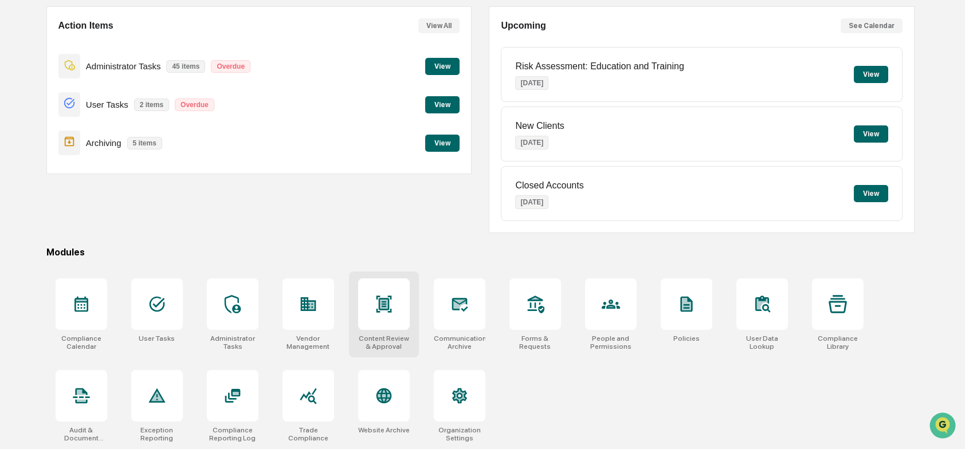
click at [394, 306] on div at bounding box center [384, 304] width 52 height 52
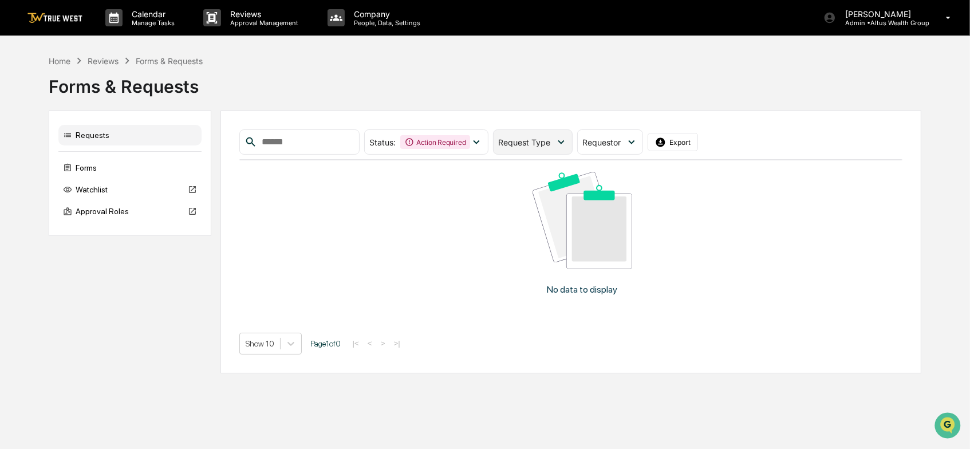
click at [568, 140] on icon at bounding box center [561, 142] width 13 height 13
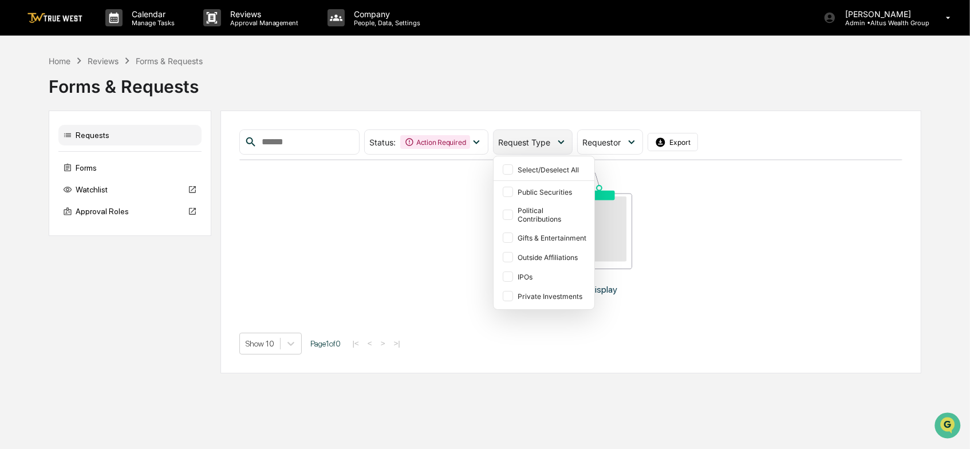
click at [568, 140] on icon at bounding box center [561, 142] width 13 height 13
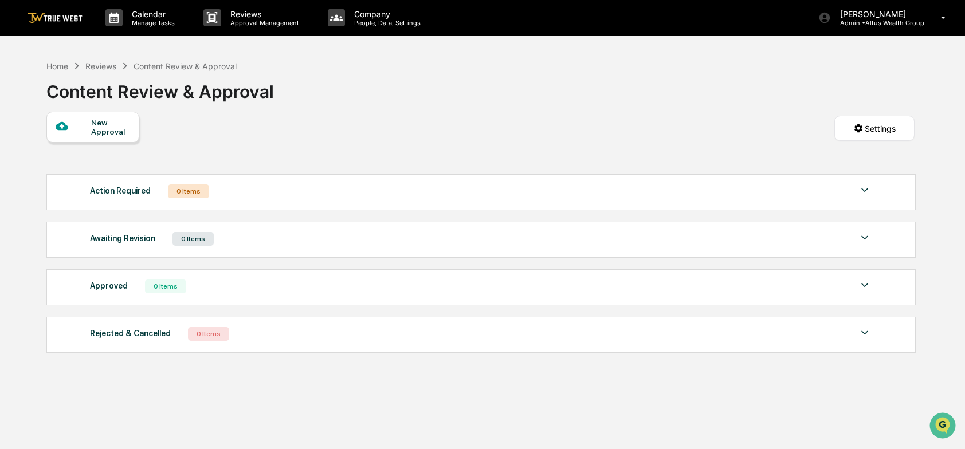
click at [58, 65] on div "Home" at bounding box center [57, 66] width 22 height 10
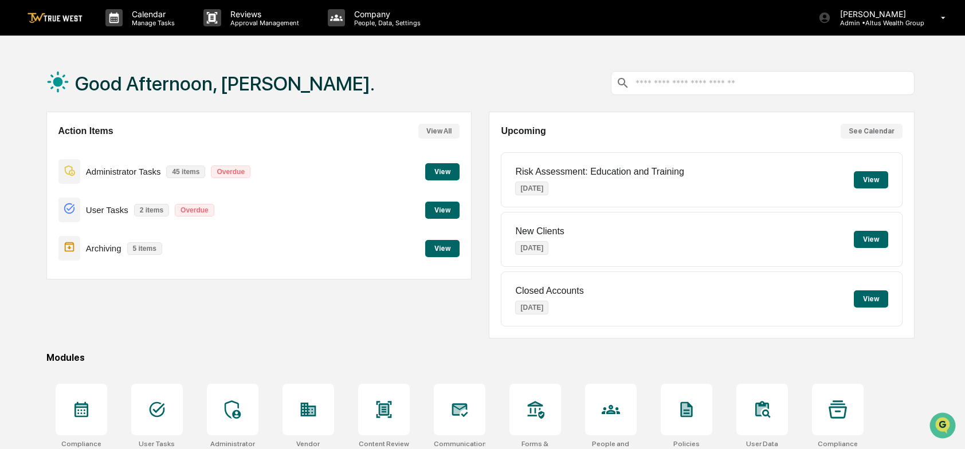
scroll to position [107, 0]
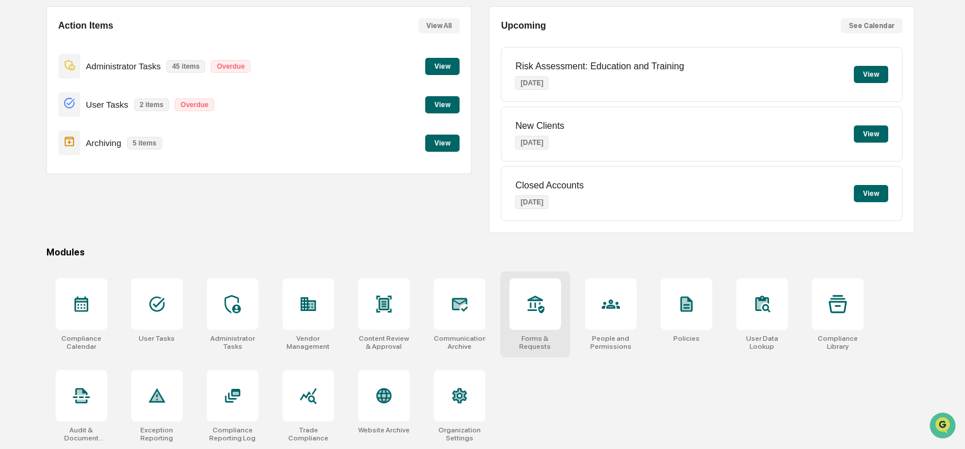
click at [536, 310] on icon at bounding box center [535, 304] width 18 height 18
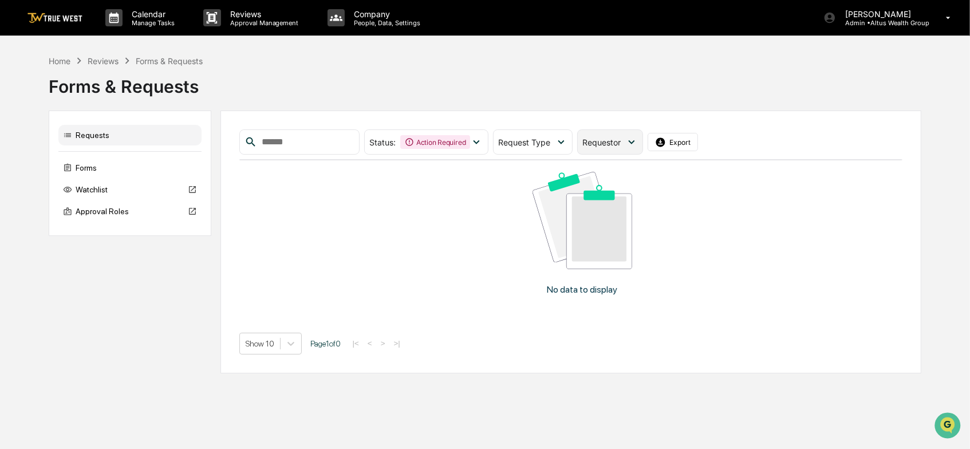
click at [638, 139] on icon at bounding box center [632, 142] width 13 height 13
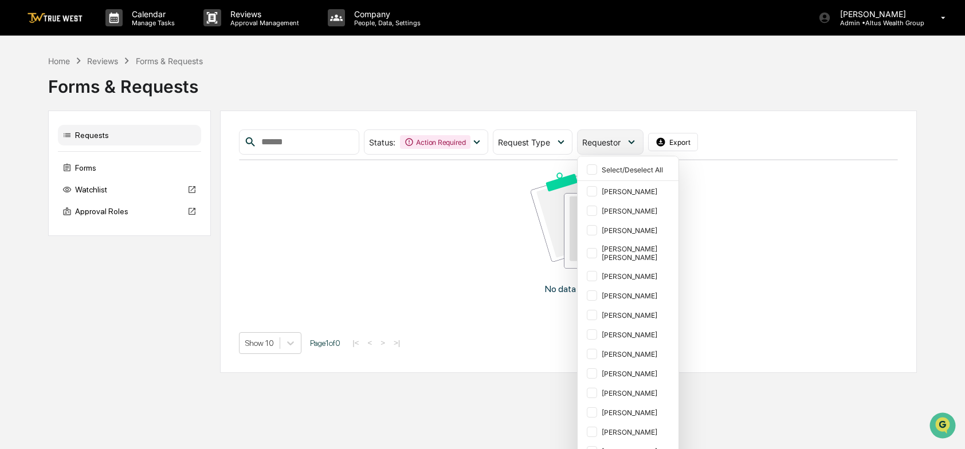
click at [638, 139] on icon at bounding box center [631, 142] width 13 height 13
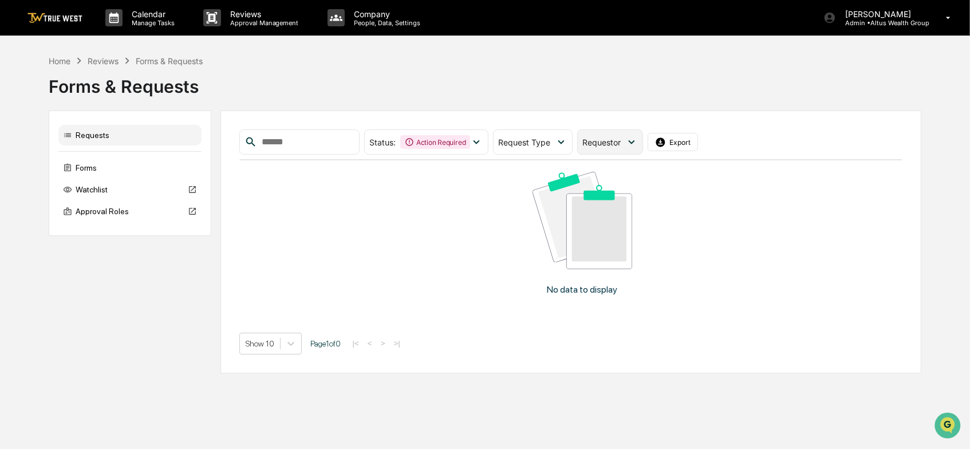
click at [638, 139] on icon at bounding box center [632, 142] width 13 height 13
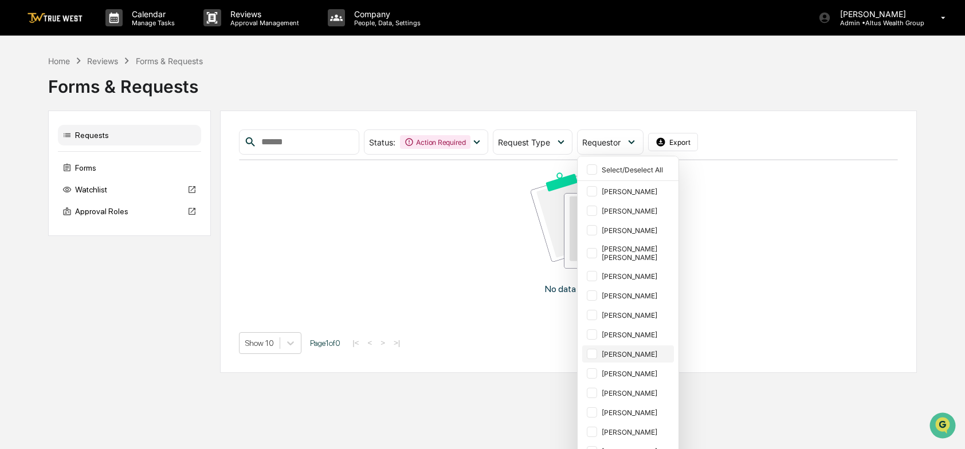
click at [597, 349] on div at bounding box center [592, 354] width 10 height 10
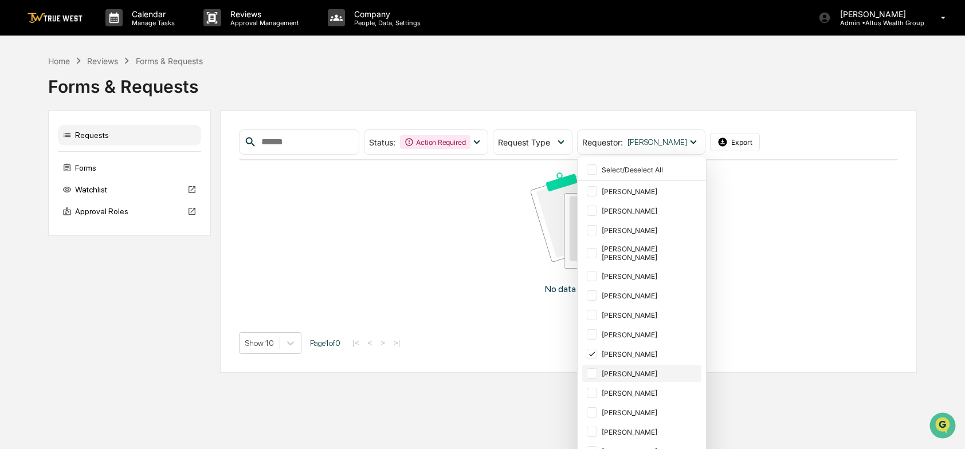
click at [597, 368] on div at bounding box center [592, 373] width 10 height 10
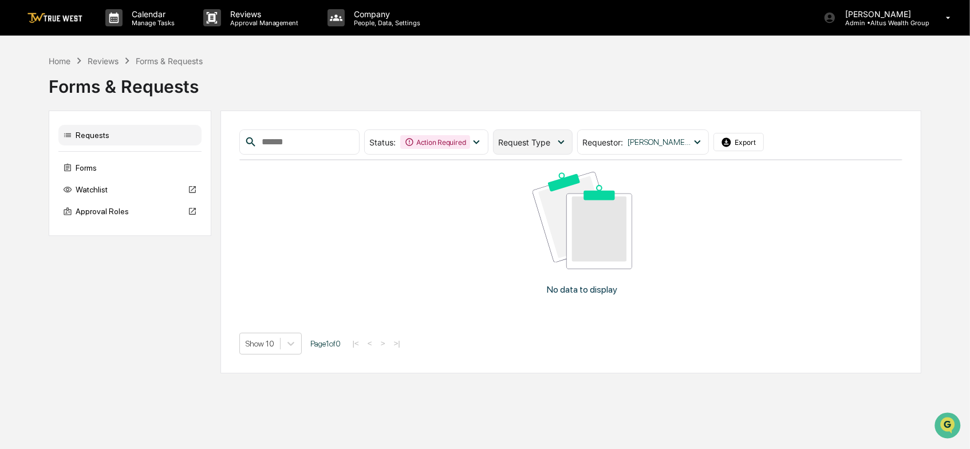
click at [568, 144] on icon at bounding box center [561, 142] width 13 height 13
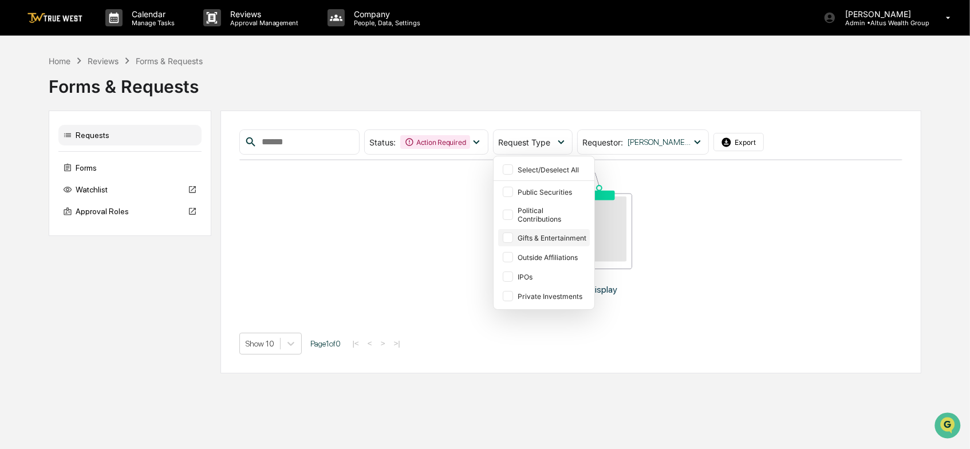
click at [533, 237] on div "Gifts & Entertainment" at bounding box center [544, 237] width 92 height 17
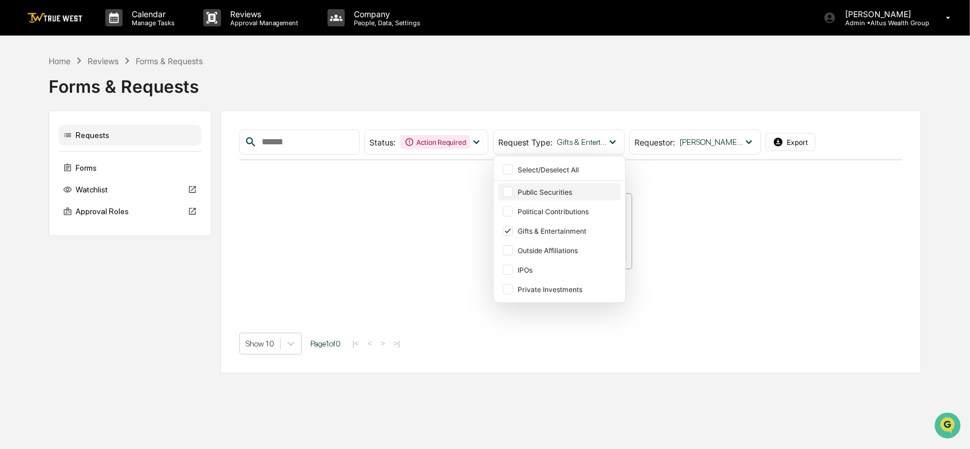
click at [513, 194] on div at bounding box center [508, 192] width 10 height 10
click at [762, 198] on div "No data to display" at bounding box center [582, 237] width 687 height 155
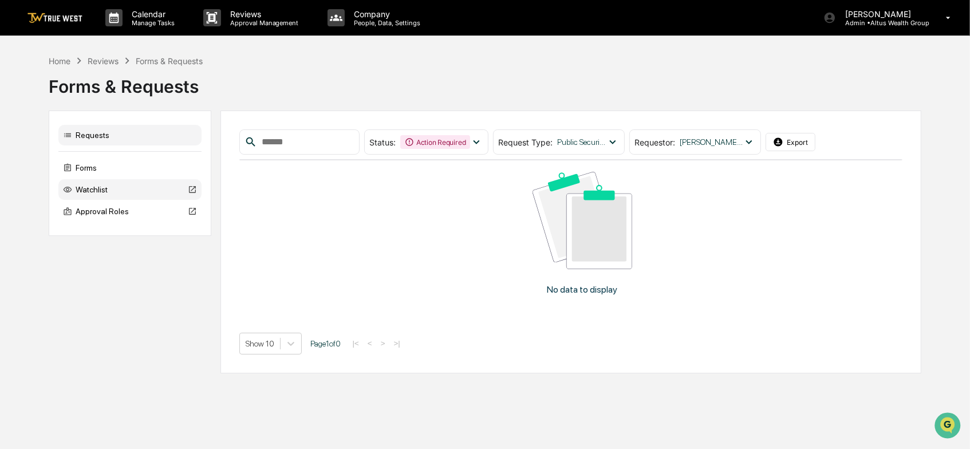
click at [95, 187] on div "Watchlist" at bounding box center [129, 189] width 143 height 21
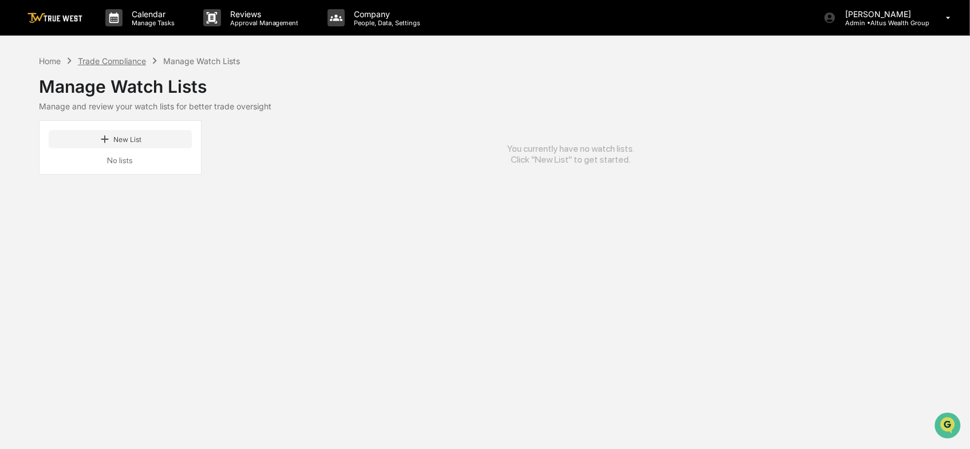
click at [124, 62] on div "Trade Compliance" at bounding box center [112, 61] width 68 height 10
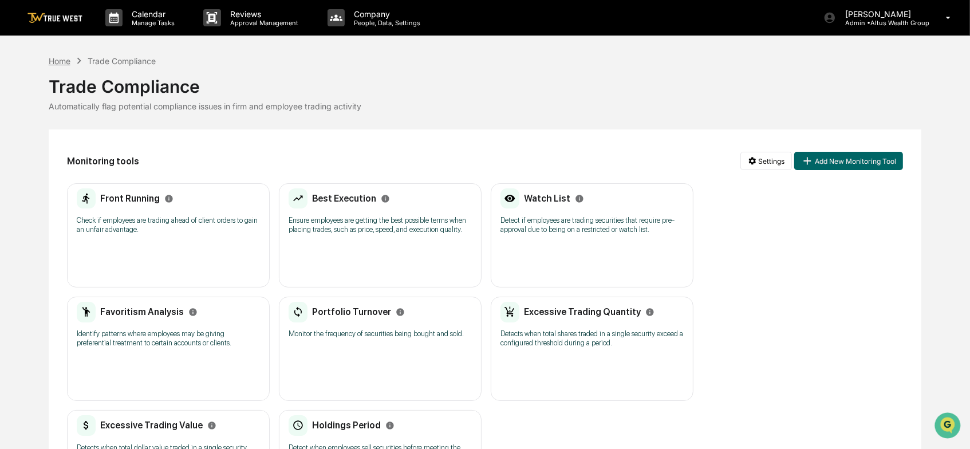
click at [64, 56] on div "Home" at bounding box center [60, 61] width 22 height 10
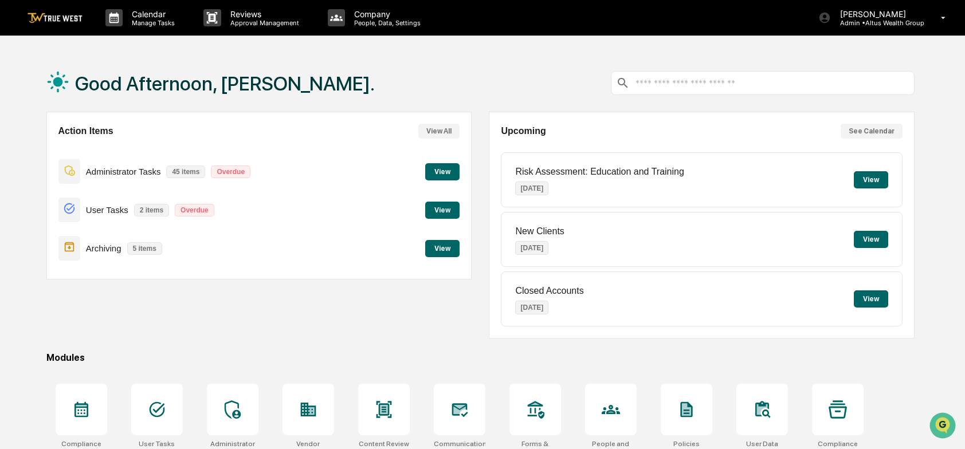
scroll to position [107, 0]
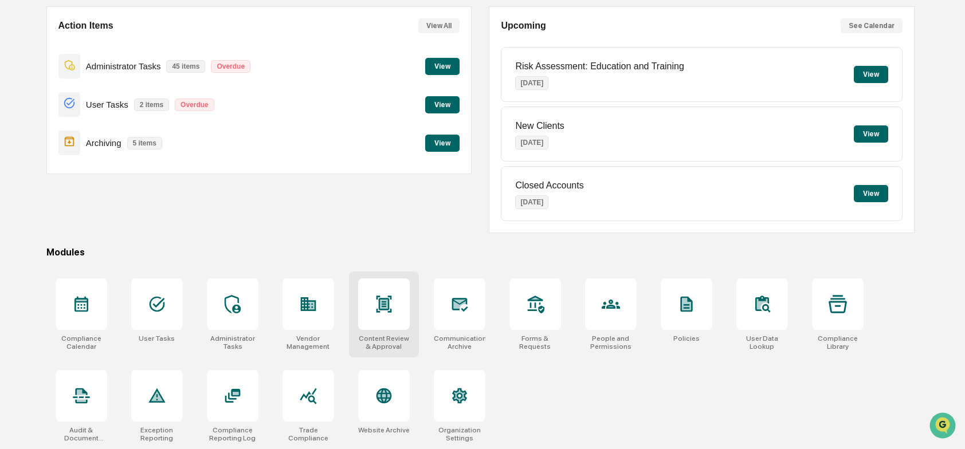
click at [378, 301] on icon at bounding box center [384, 304] width 18 height 18
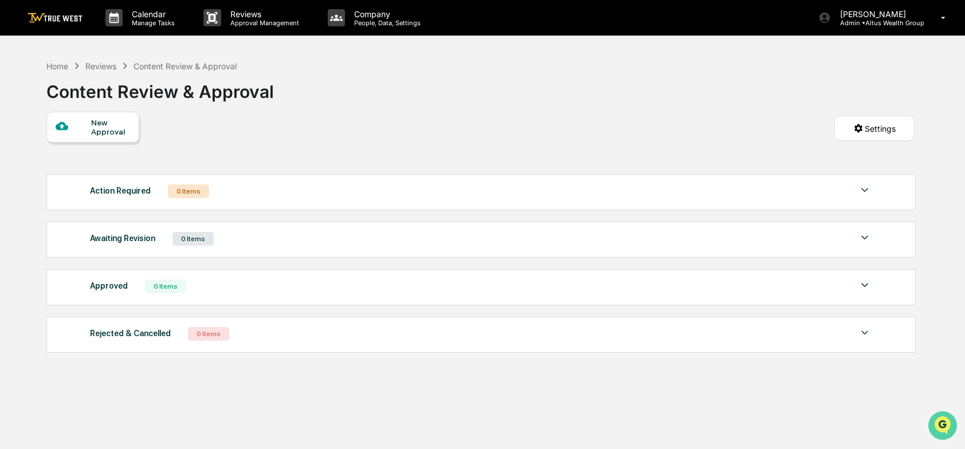
click at [936, 421] on img "Open customer support" at bounding box center [942, 425] width 29 height 23
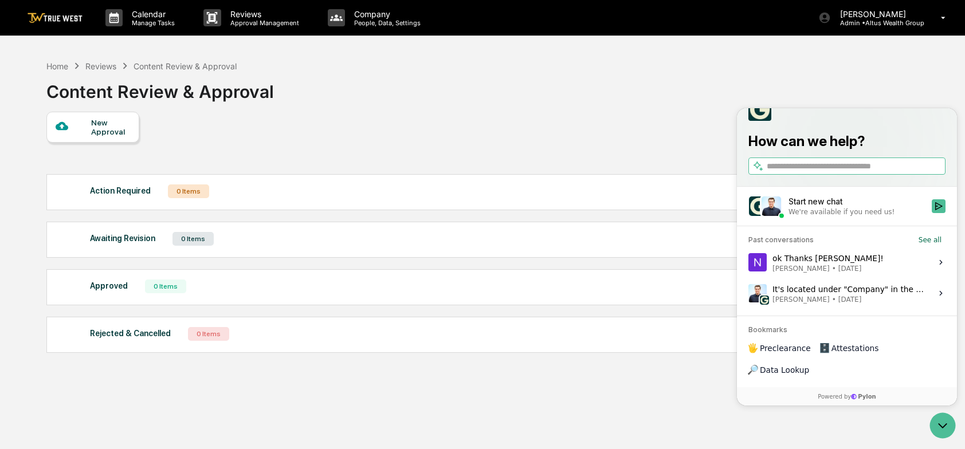
click at [787, 172] on input "search" at bounding box center [855, 166] width 176 height 12
type input "**********"
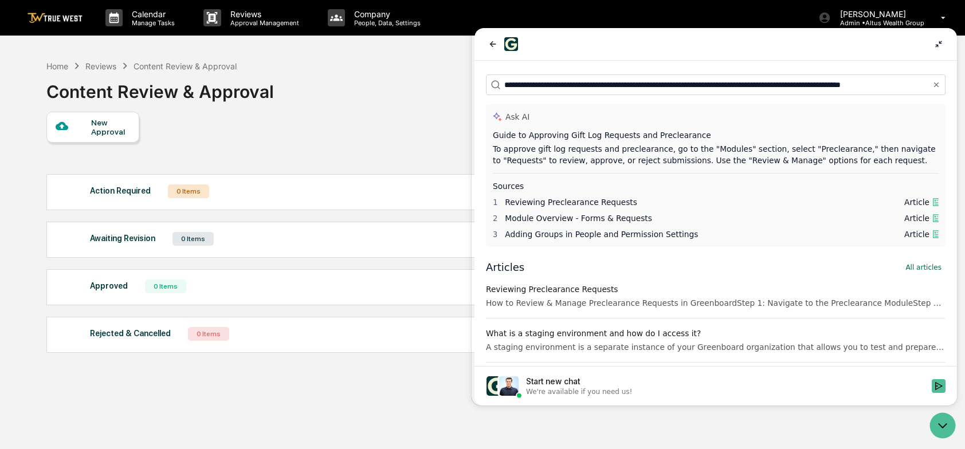
click at [915, 203] on span "Article" at bounding box center [916, 201] width 25 height 11
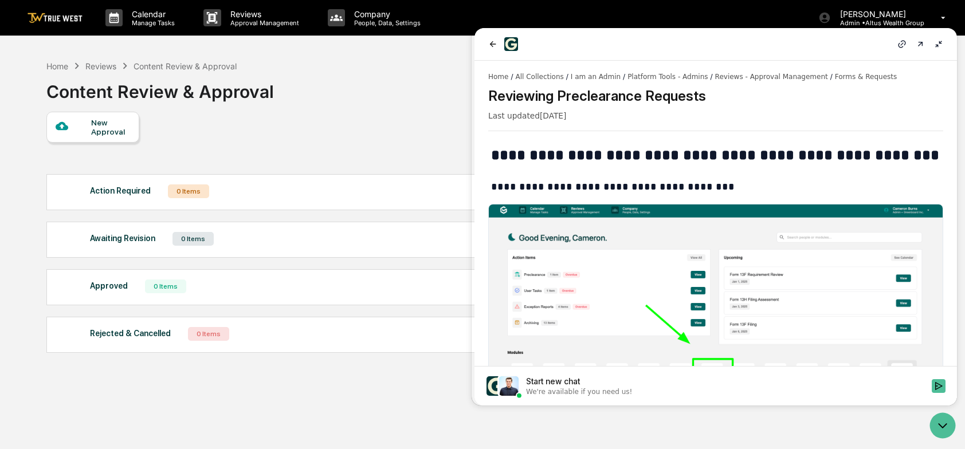
scroll to position [267, 0]
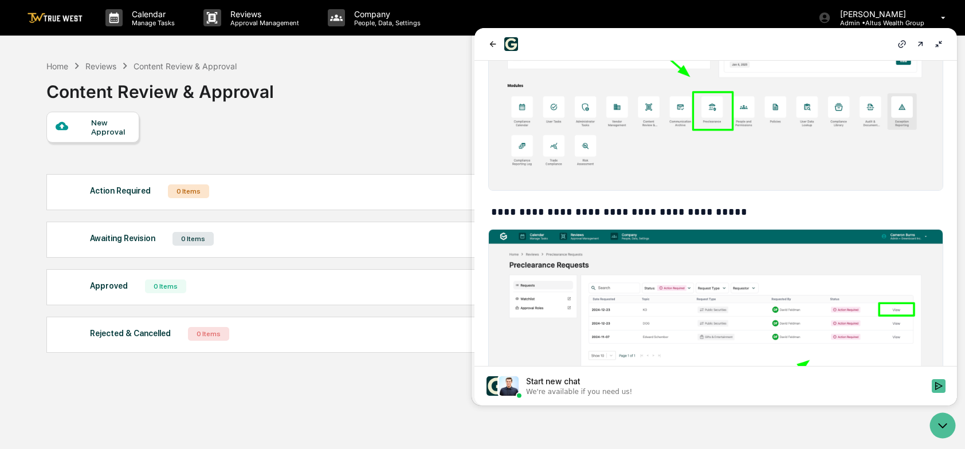
click at [367, 105] on div "Home Reviews Content Review & Approval Content Review & Approval" at bounding box center [480, 82] width 868 height 57
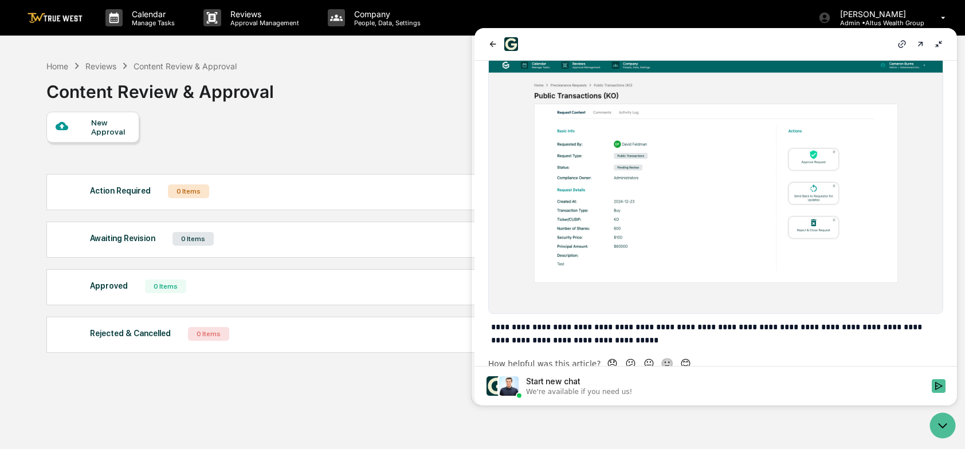
scroll to position [736, 0]
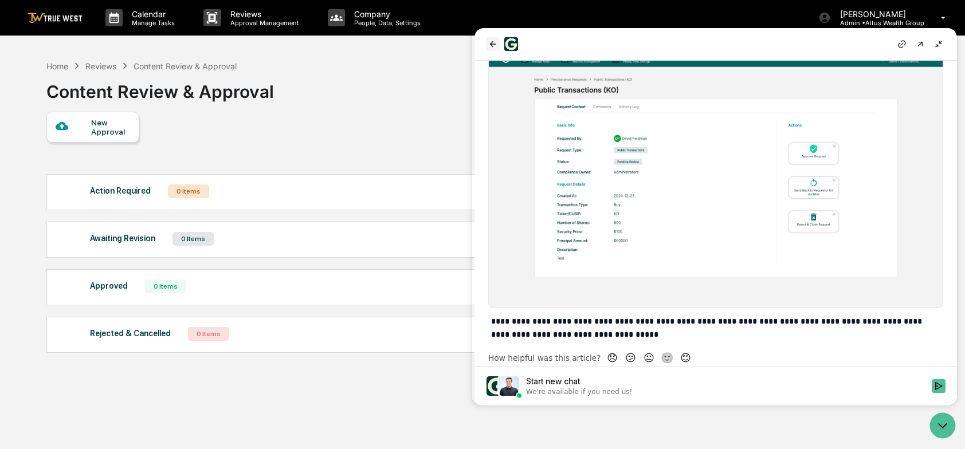
click at [493, 42] on icon "back" at bounding box center [492, 44] width 9 height 9
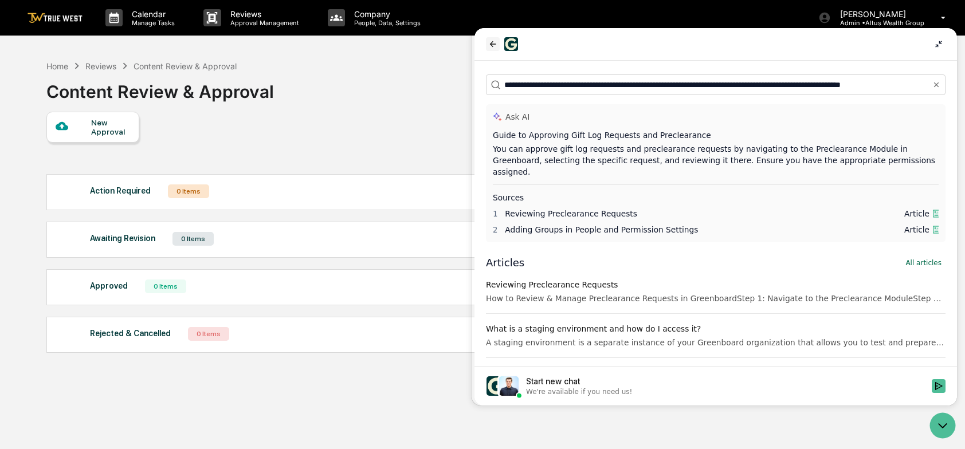
click at [494, 42] on icon "back" at bounding box center [492, 44] width 9 height 9
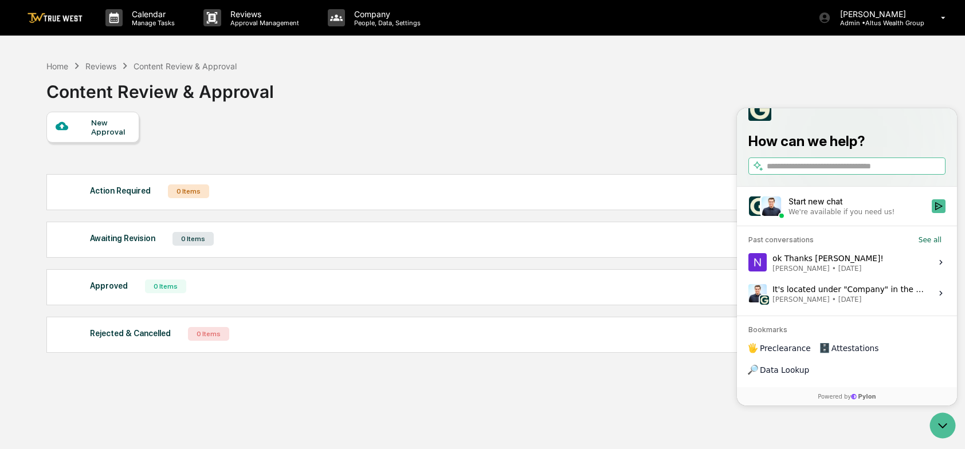
click at [64, 60] on div "Home Reviews Content Review & Approval" at bounding box center [141, 66] width 191 height 13
click at [778, 354] on span "Preclearance" at bounding box center [785, 348] width 51 height 11
click at [59, 62] on div "Home" at bounding box center [57, 66] width 22 height 10
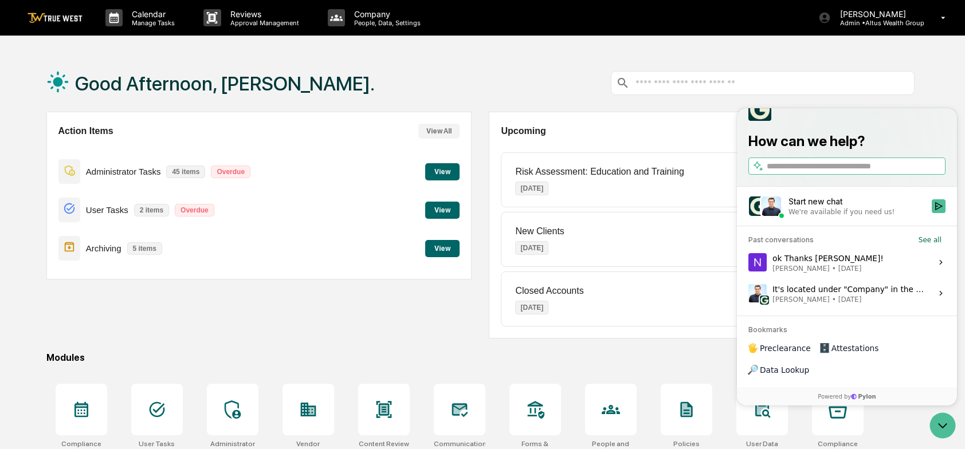
scroll to position [107, 0]
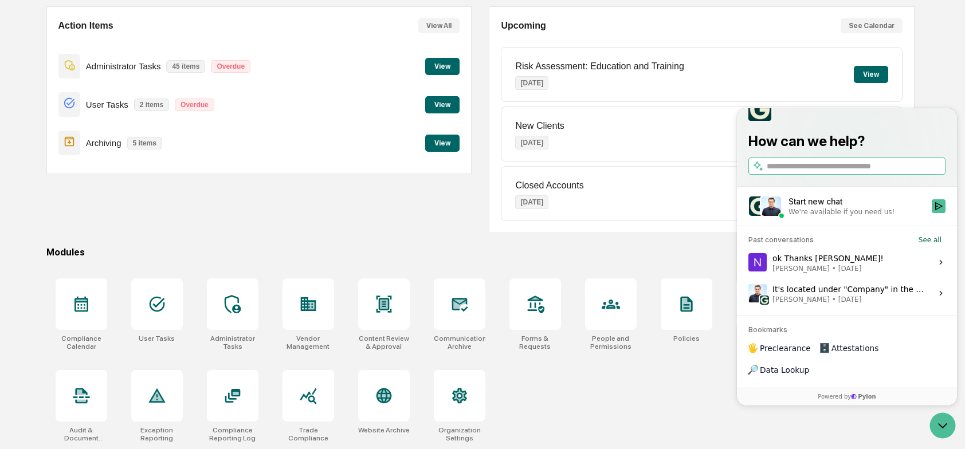
click at [701, 235] on div "Good Afternoon, Nancy. Action Items View All Administrator Tasks 45 items Overd…" at bounding box center [480, 199] width 903 height 500
click at [785, 172] on input "search" at bounding box center [855, 166] width 176 height 12
click at [853, 112] on div "How can we help?" at bounding box center [847, 137] width 220 height 100
click at [328, 219] on div "Action Items View All Administrator Tasks 45 items Overdue View User Tasks 2 it…" at bounding box center [259, 119] width 426 height 227
click at [912, 151] on p "How can we help?" at bounding box center [846, 141] width 197 height 18
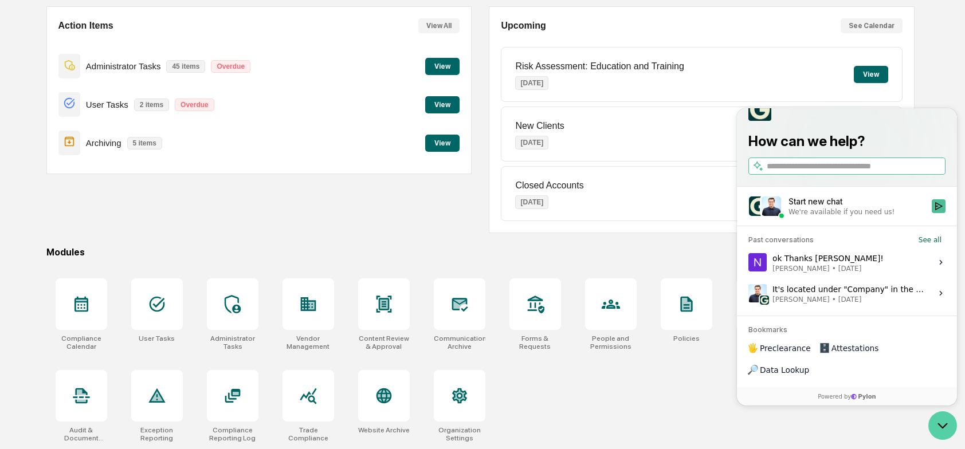
click at [944, 430] on icon "Open customer support" at bounding box center [942, 425] width 29 height 29
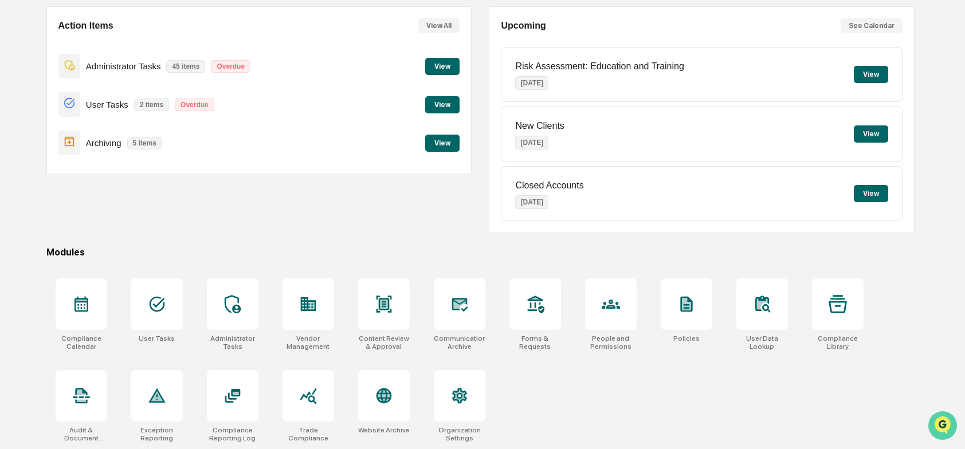
click at [935, 421] on img "Open customer support" at bounding box center [942, 425] width 29 height 23
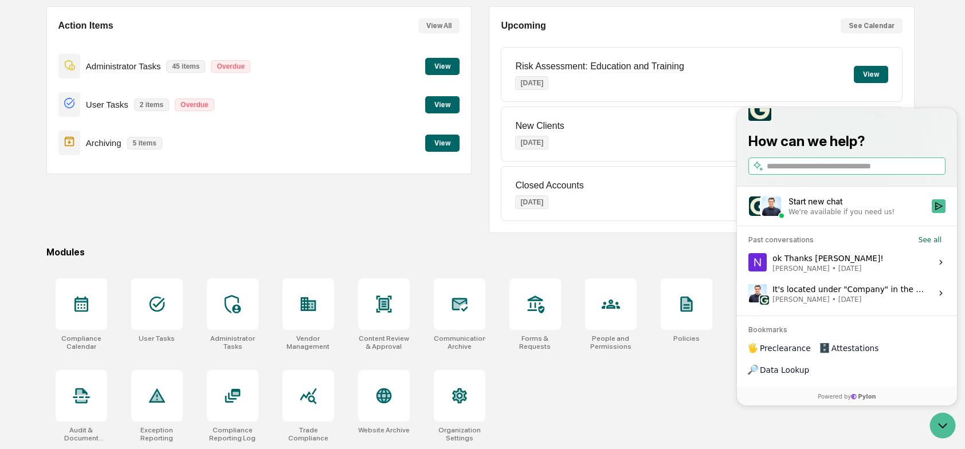
click at [775, 172] on input "search" at bounding box center [855, 166] width 176 height 12
type input "**********"
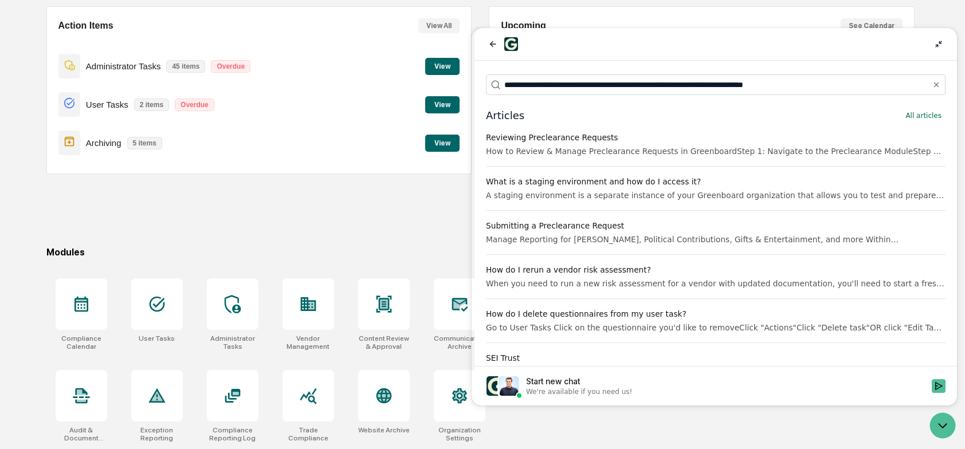
click at [577, 388] on div "We're available if you need us!" at bounding box center [579, 391] width 106 height 9
click at [931, 388] on button "Start new chat We're available if you need us!" at bounding box center [938, 386] width 14 height 14
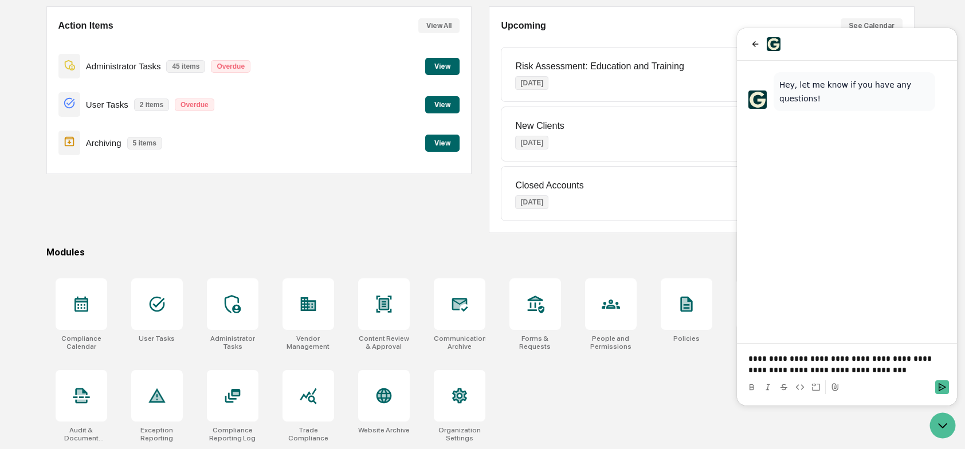
click at [873, 357] on p "**********" at bounding box center [846, 364] width 197 height 23
click at [775, 367] on p "**********" at bounding box center [846, 364] width 197 height 23
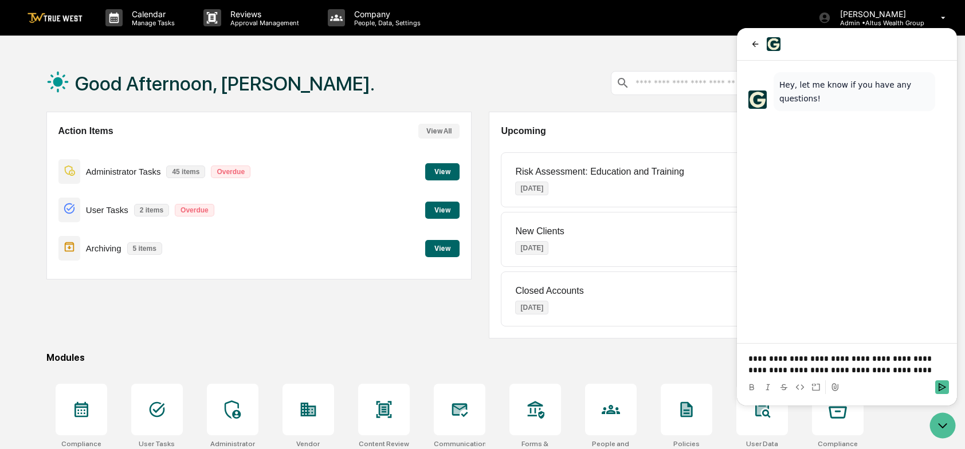
scroll to position [107, 0]
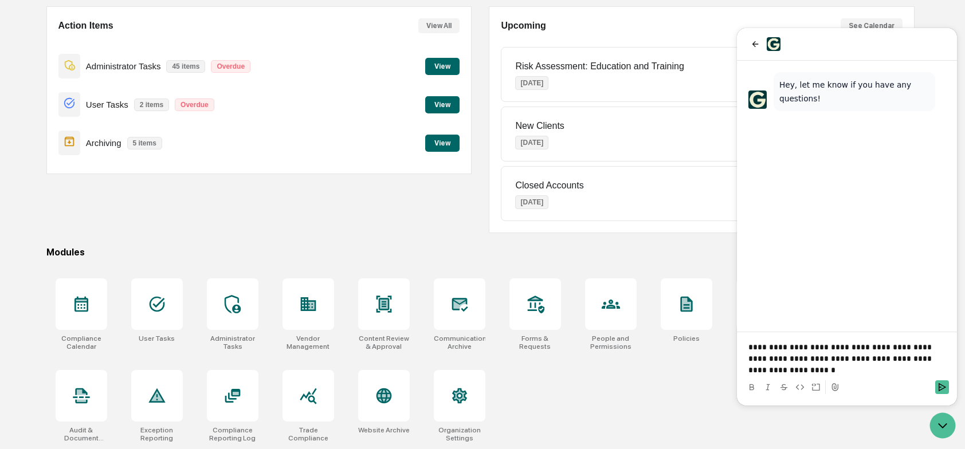
click at [807, 370] on p "**********" at bounding box center [846, 358] width 197 height 34
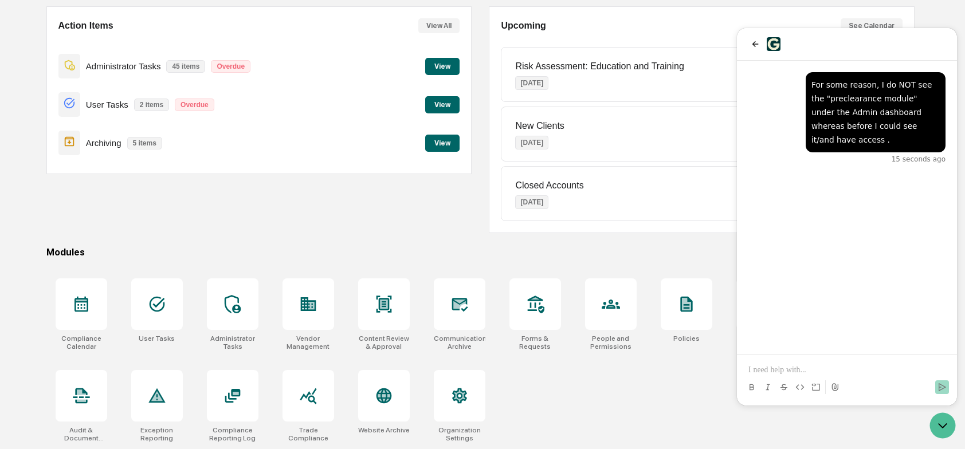
scroll to position [0, 0]
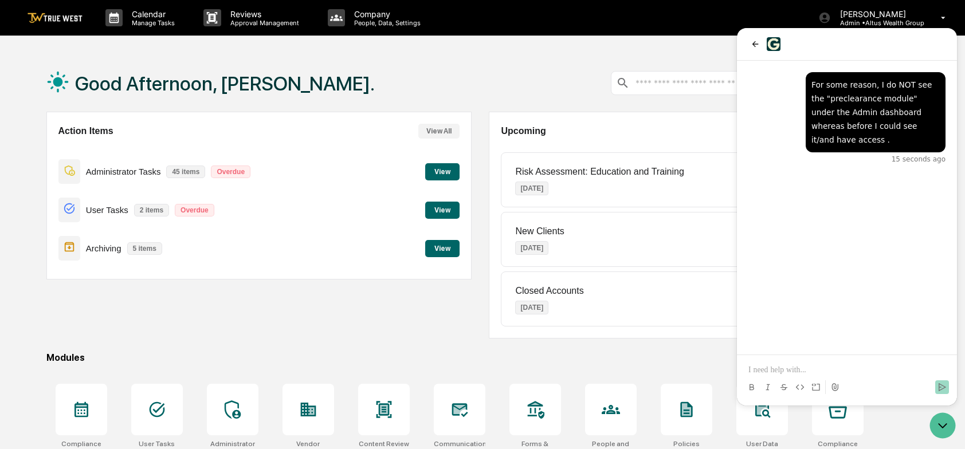
click at [222, 314] on div "Action Items View All Administrator Tasks 45 items Overdue View User Tasks 2 it…" at bounding box center [259, 225] width 426 height 227
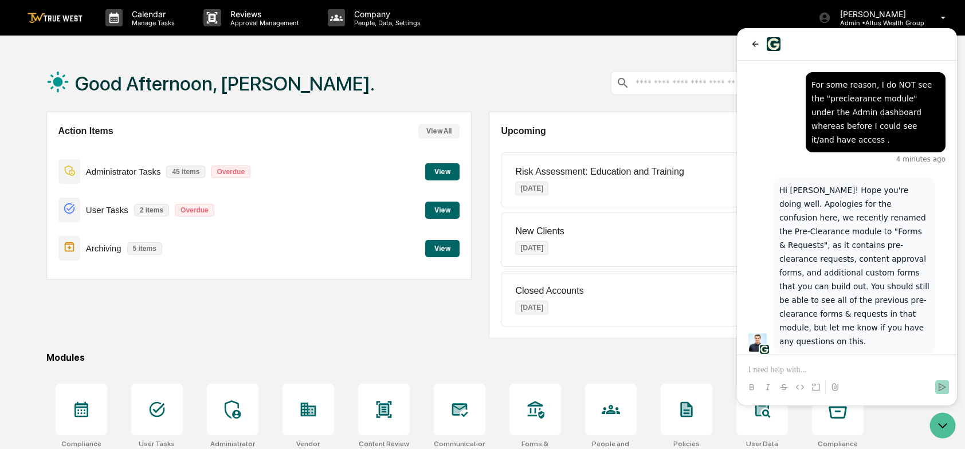
scroll to position [107, 0]
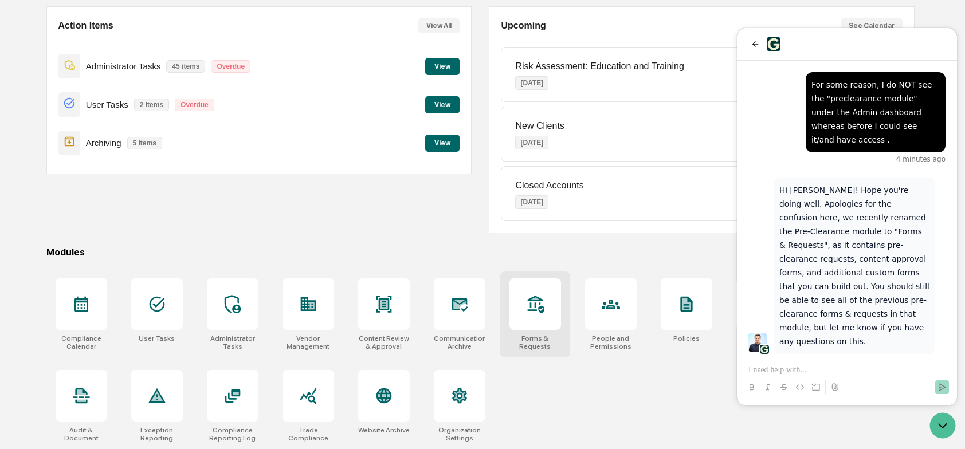
click at [521, 295] on div at bounding box center [535, 304] width 52 height 52
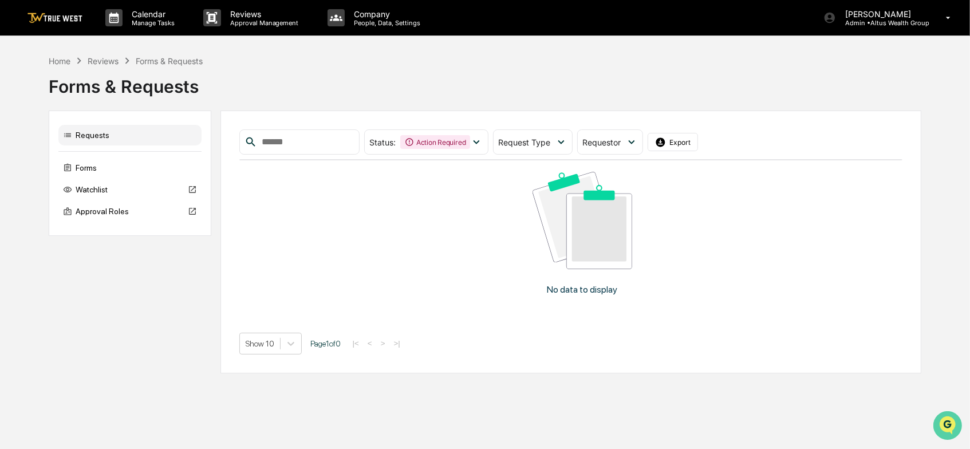
click at [943, 423] on img "Open customer support" at bounding box center [947, 425] width 29 height 23
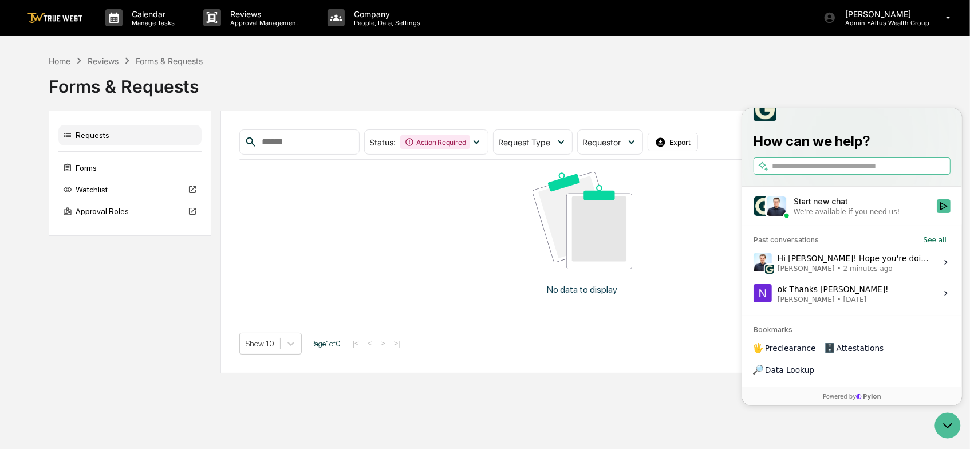
click at [943, 267] on icon at bounding box center [945, 262] width 9 height 9
click at [753, 263] on button "View issue" at bounding box center [753, 262] width 1 height 1
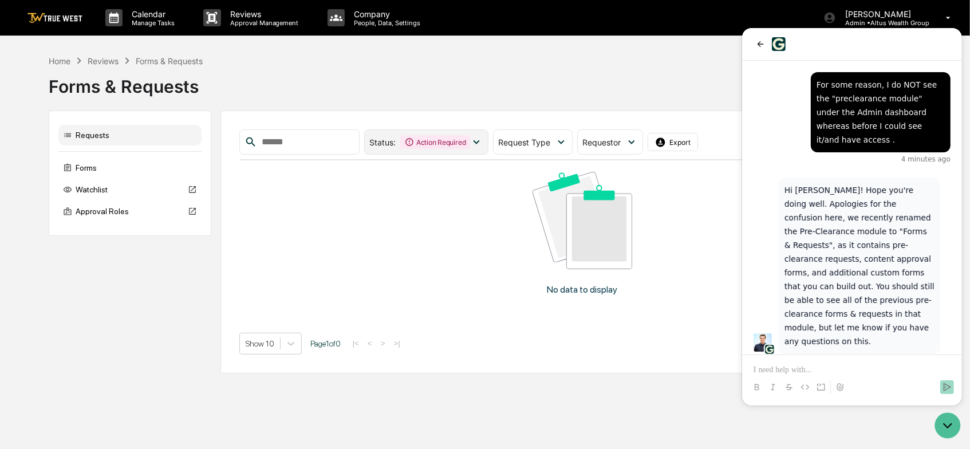
click at [483, 143] on icon at bounding box center [476, 142] width 13 height 13
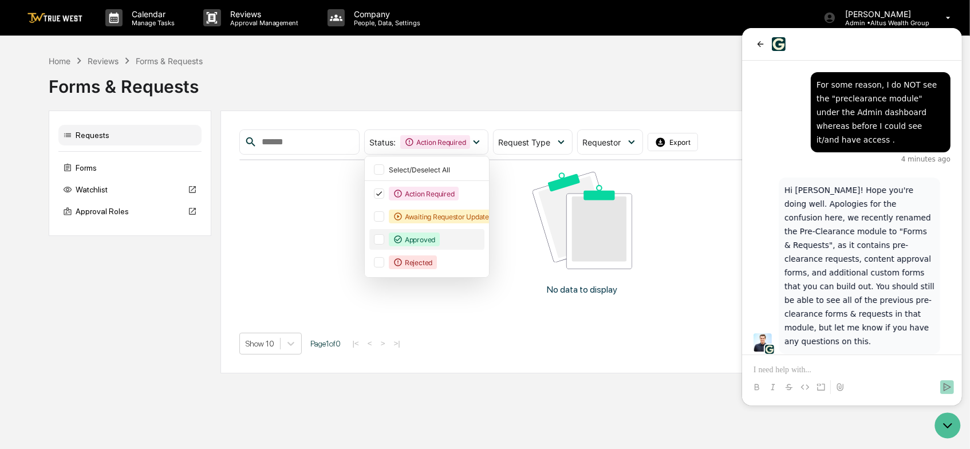
click at [433, 239] on div "Approved" at bounding box center [414, 240] width 51 height 14
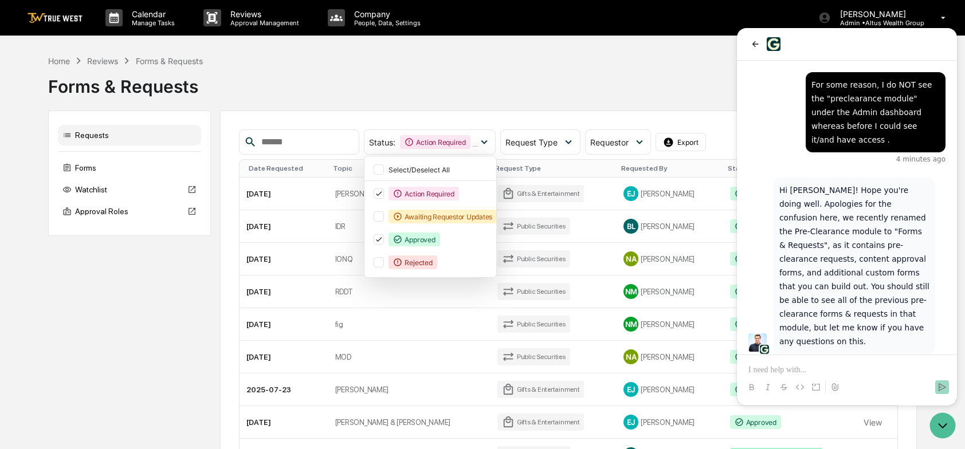
click at [490, 60] on div "Home Reviews Forms & Requests Forms & Requests" at bounding box center [482, 77] width 868 height 47
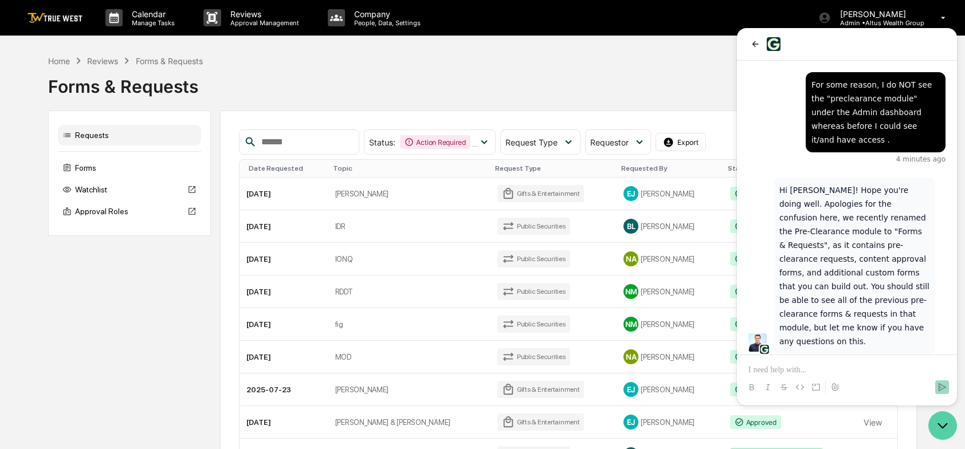
click at [938, 426] on icon "Open customer support" at bounding box center [942, 425] width 29 height 29
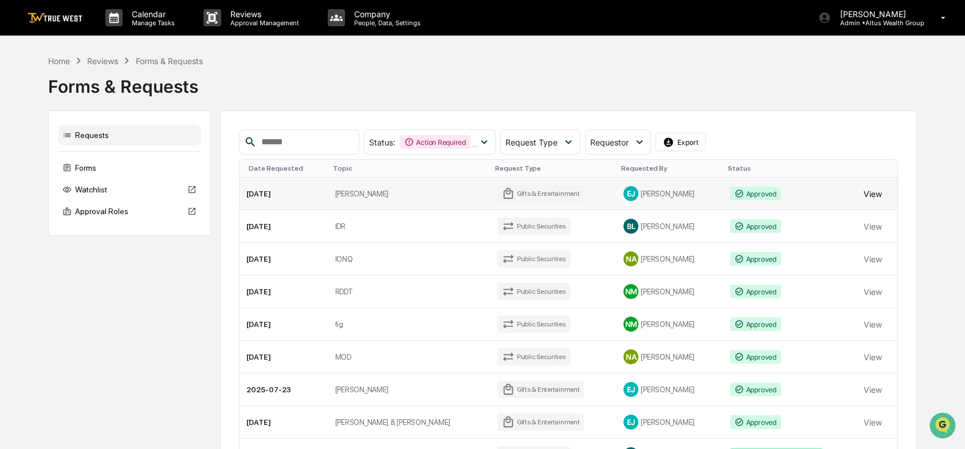
click at [868, 192] on button "View" at bounding box center [872, 193] width 18 height 23
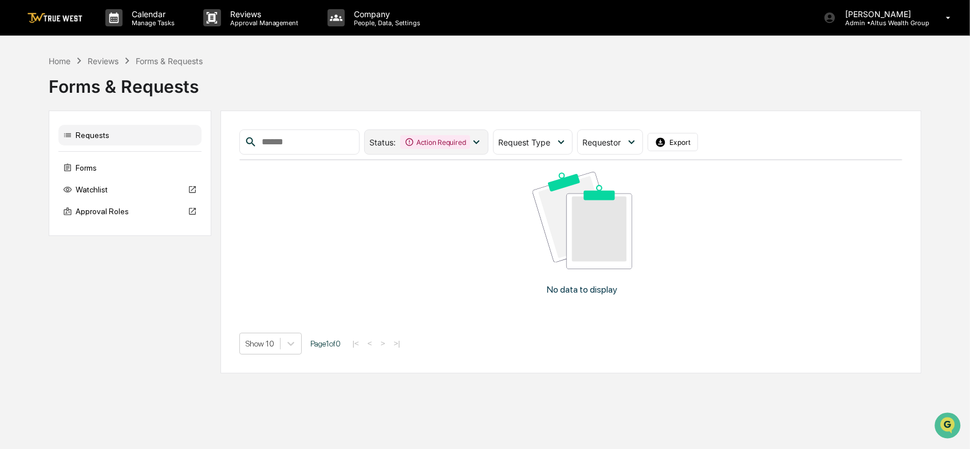
click at [483, 139] on icon at bounding box center [476, 142] width 13 height 13
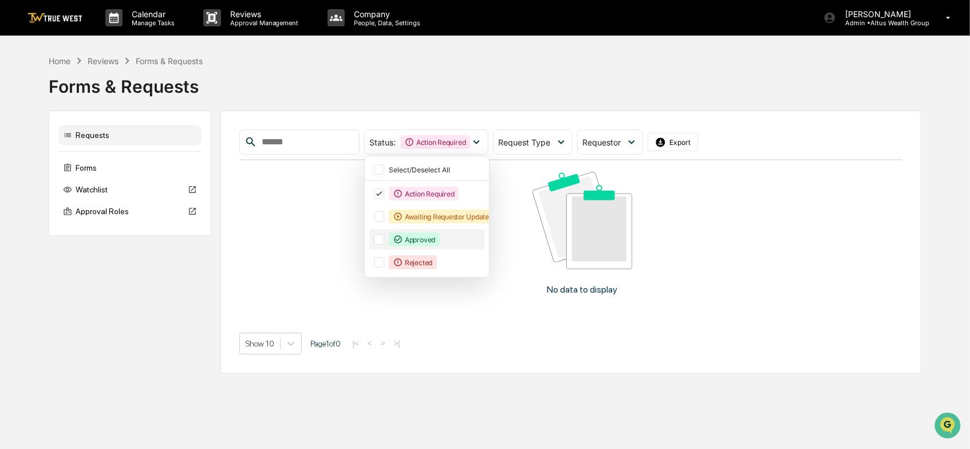
click at [435, 239] on div "Approved" at bounding box center [414, 240] width 51 height 14
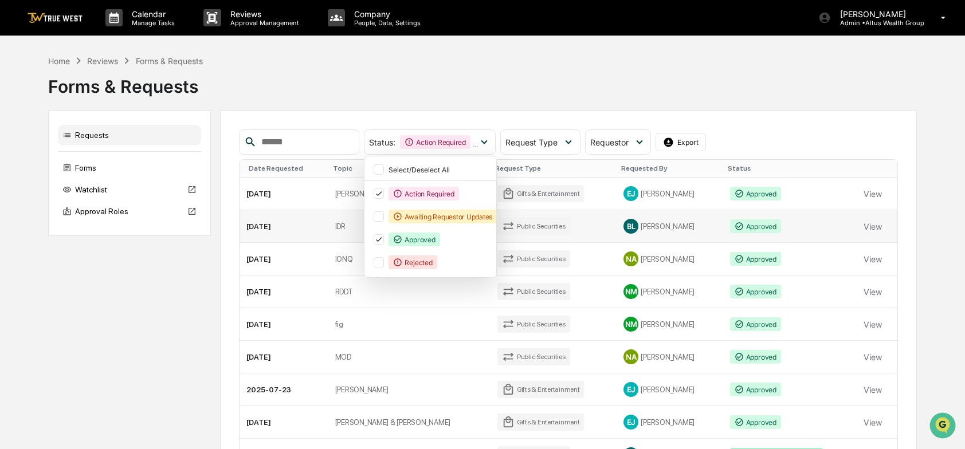
click at [627, 229] on div "BL Brenda Lammers" at bounding box center [669, 226] width 92 height 15
